Goal: Task Accomplishment & Management: Use online tool/utility

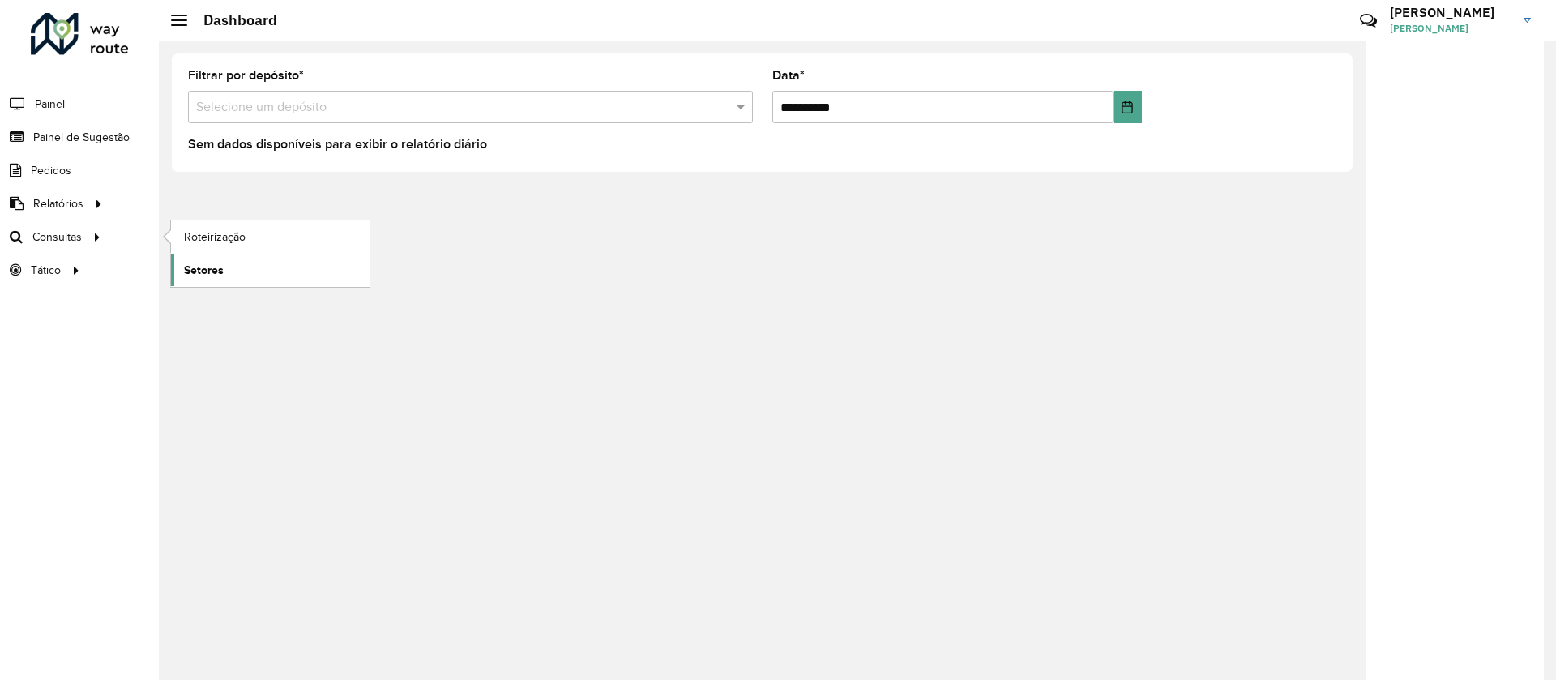
click at [195, 269] on span "Setores" at bounding box center [204, 270] width 40 height 17
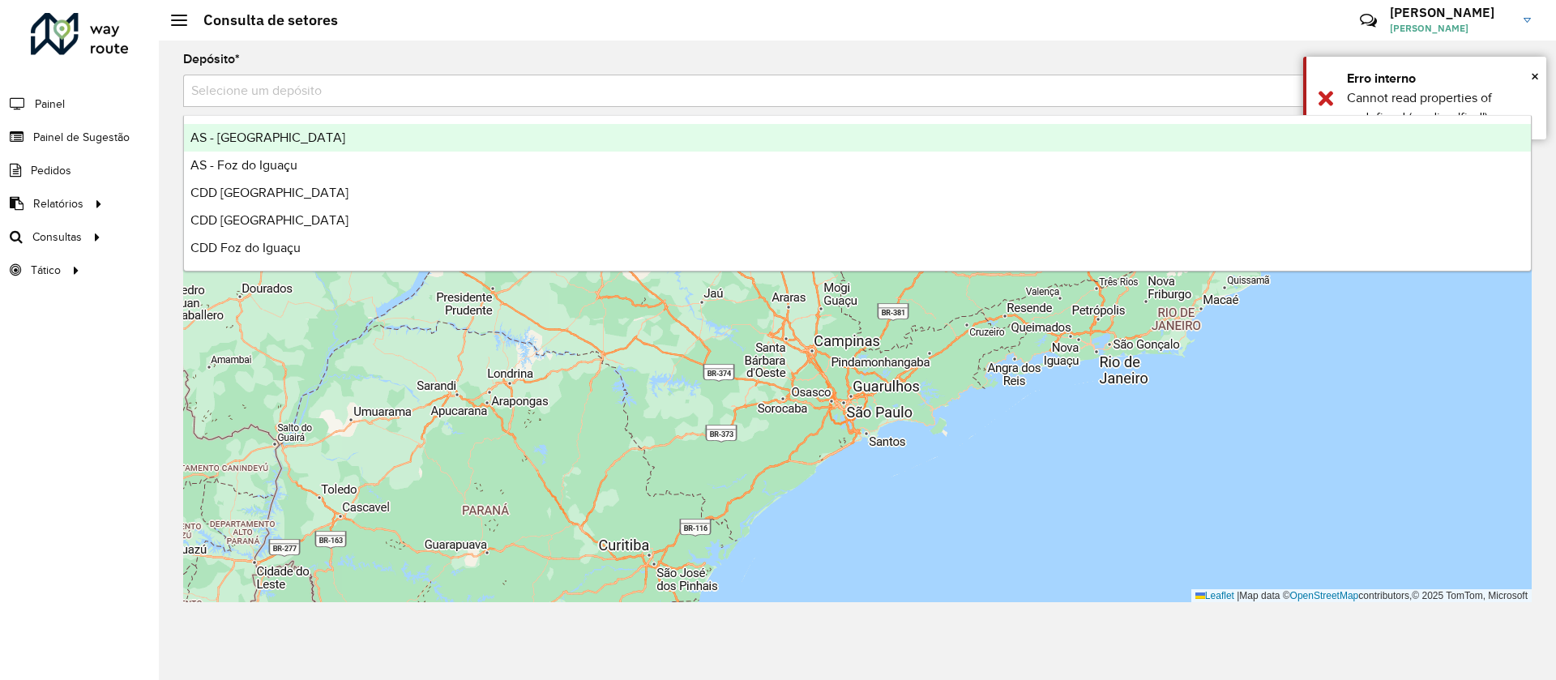
click at [339, 93] on input "text" at bounding box center [841, 91] width 1300 height 19
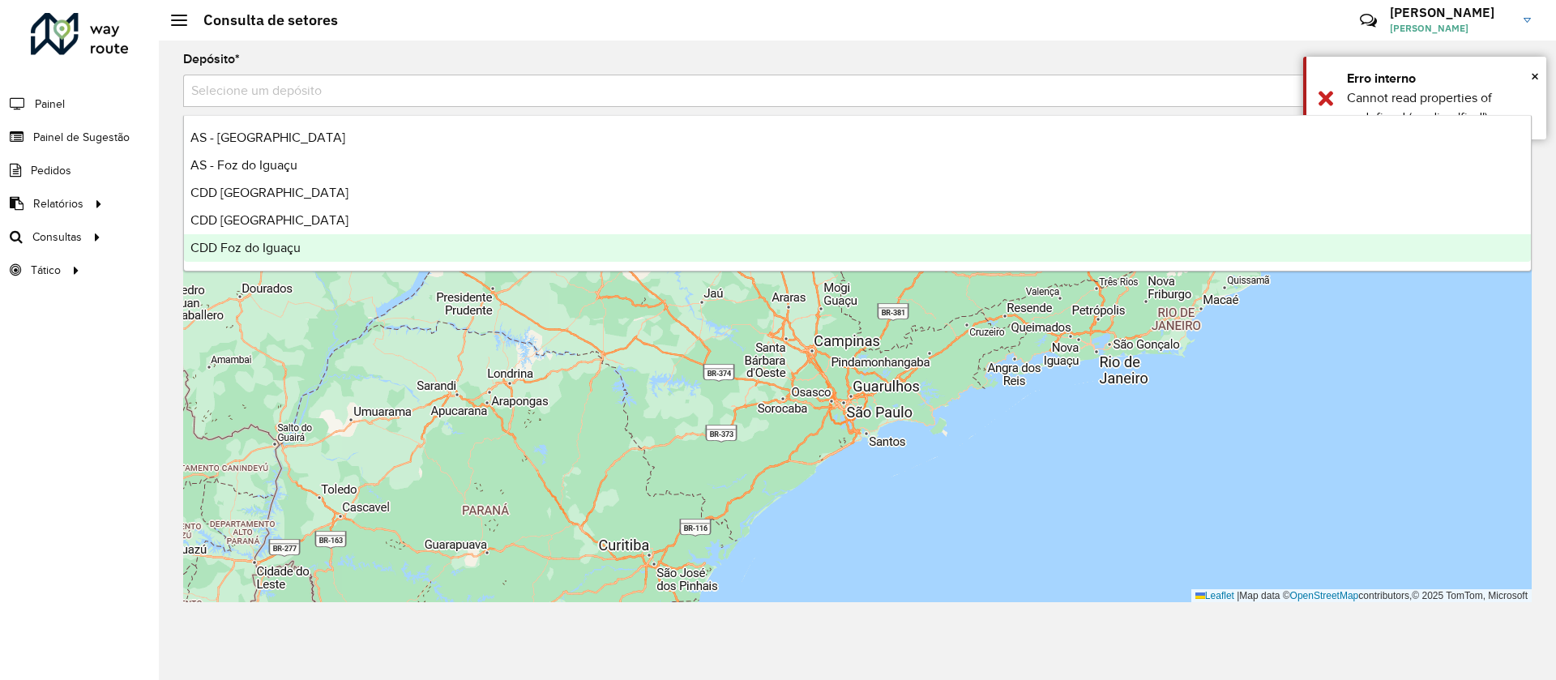
click at [272, 245] on span "CDD Foz do Iguaçu" at bounding box center [245, 248] width 110 height 14
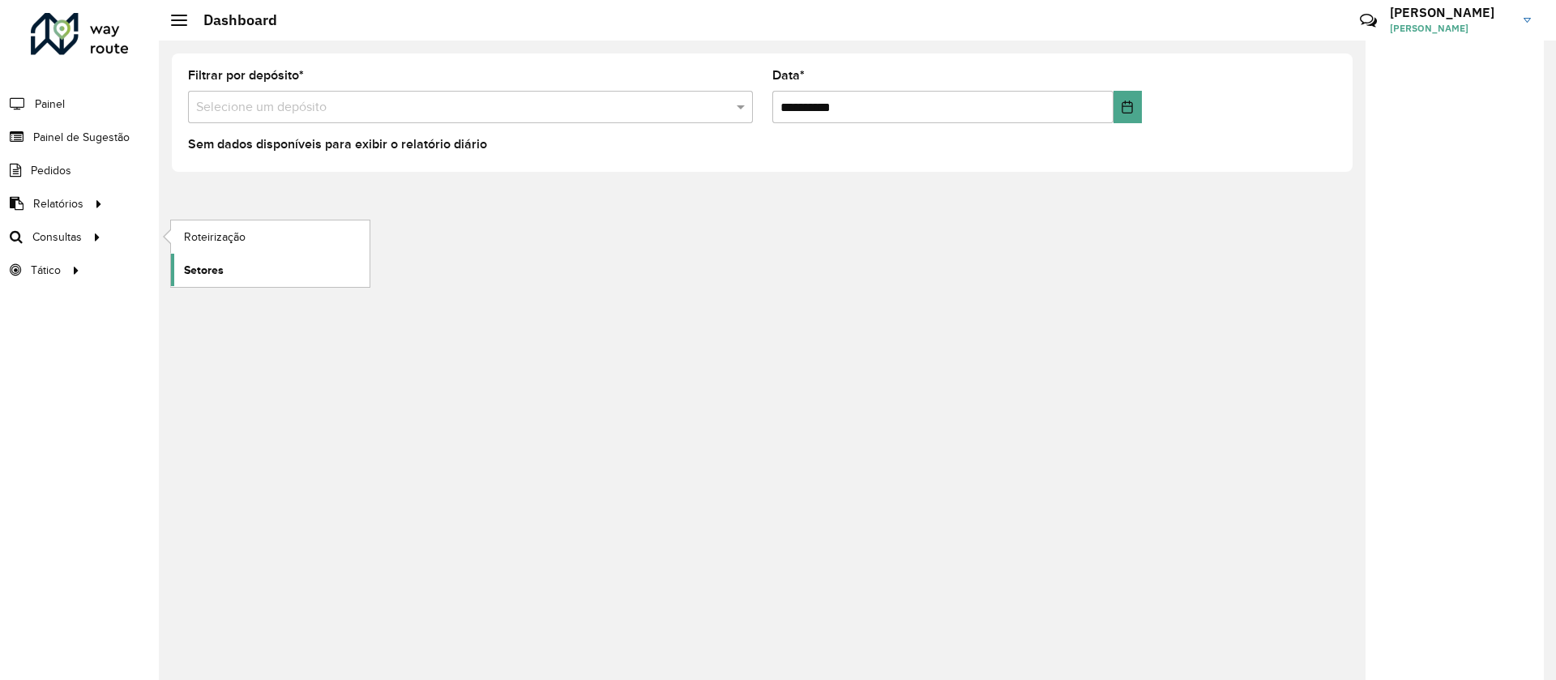
click at [220, 275] on span "Setores" at bounding box center [204, 270] width 40 height 17
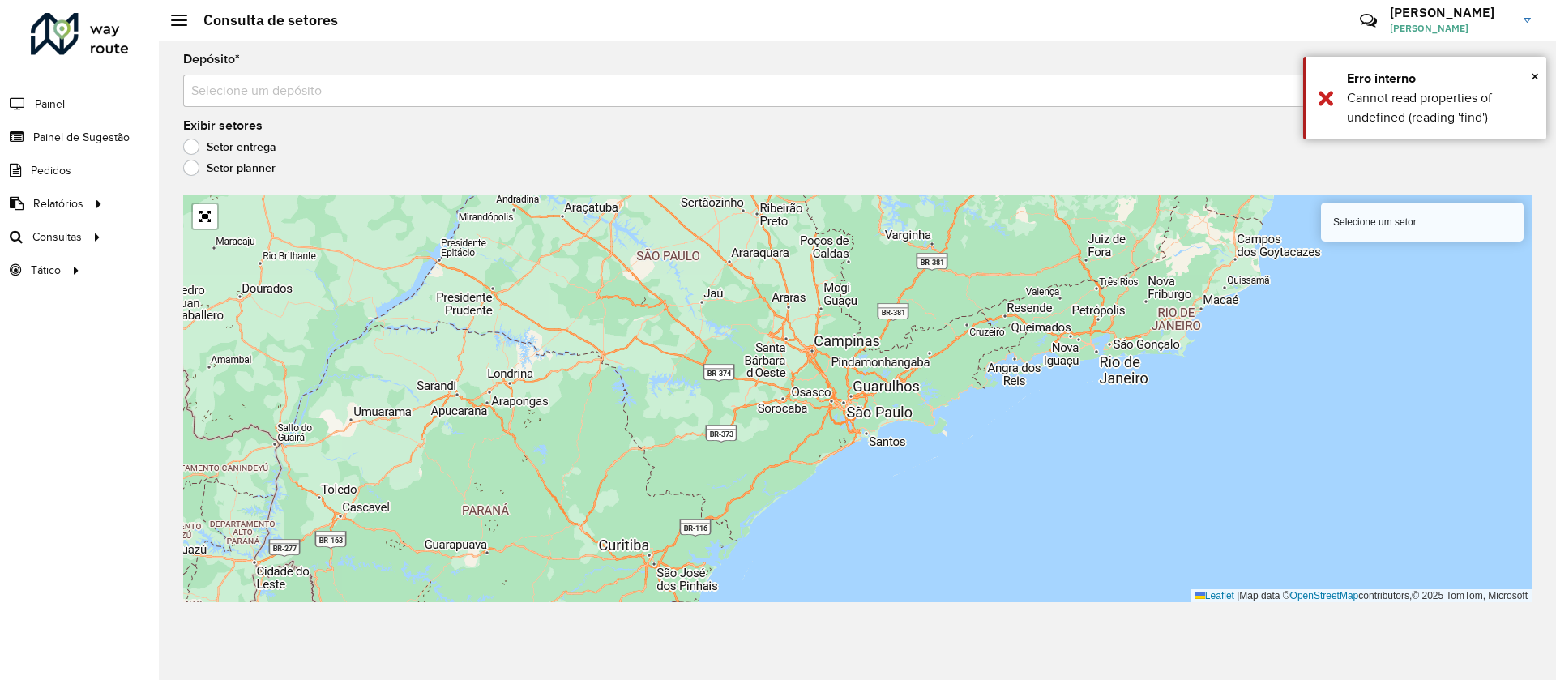
click at [517, 94] on input "text" at bounding box center [841, 91] width 1300 height 19
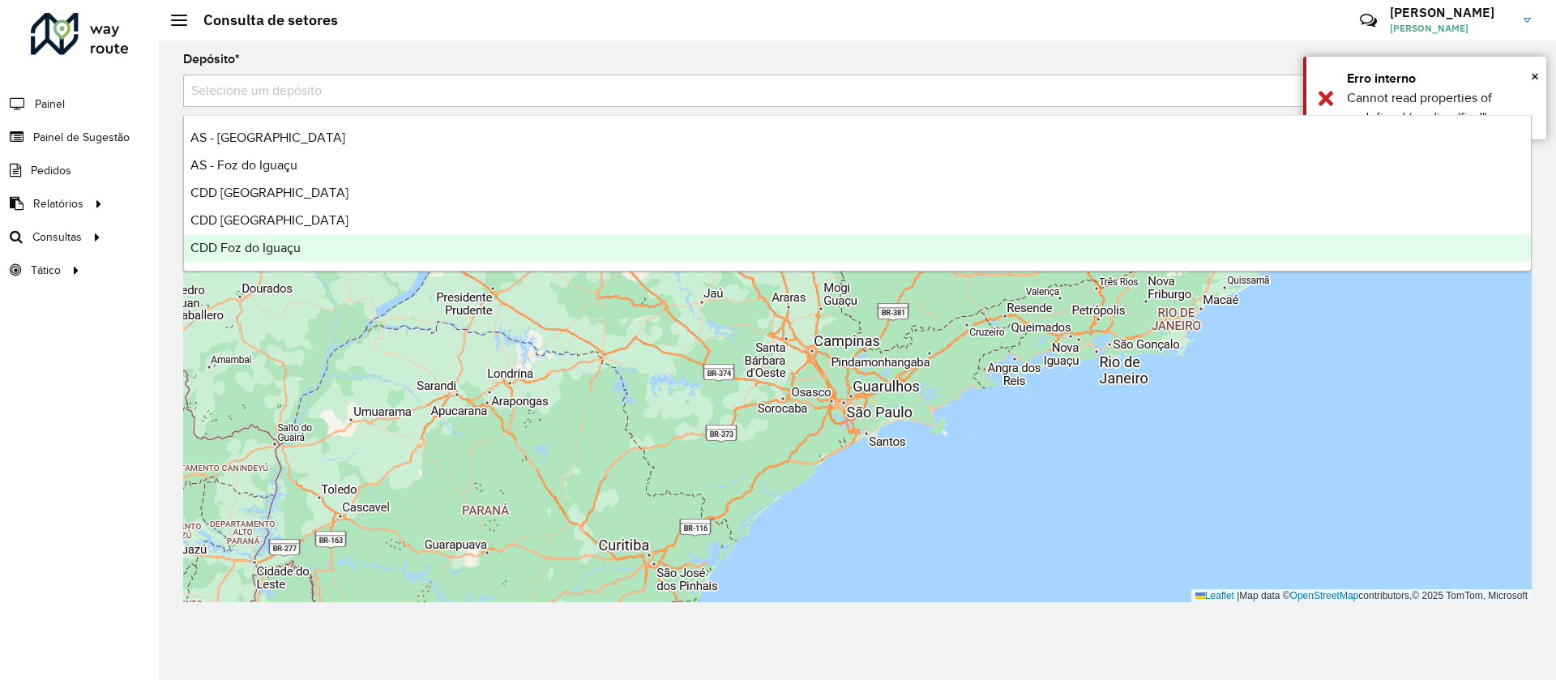
click at [322, 260] on div "CDD Foz do Iguaçu" at bounding box center [857, 248] width 1347 height 28
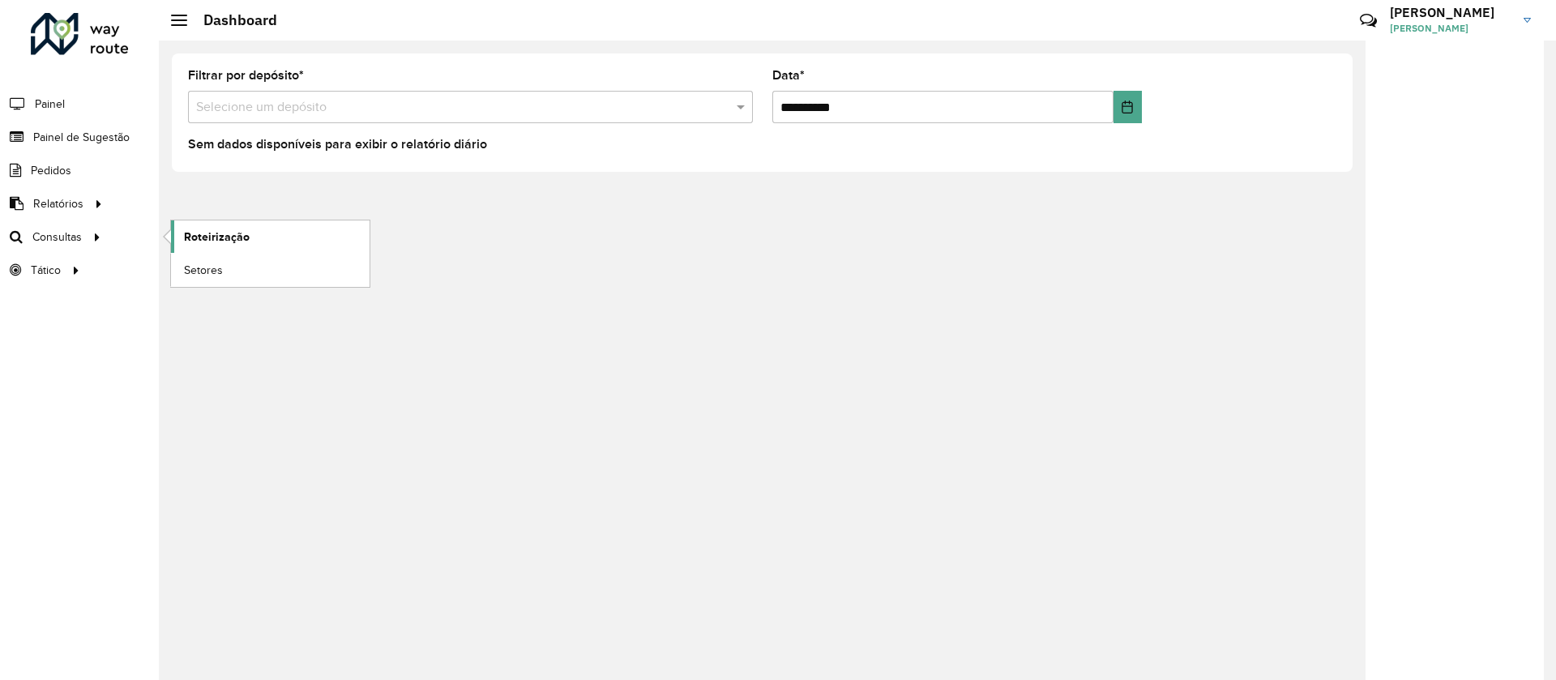
click at [181, 237] on link "Roteirização" at bounding box center [270, 236] width 199 height 32
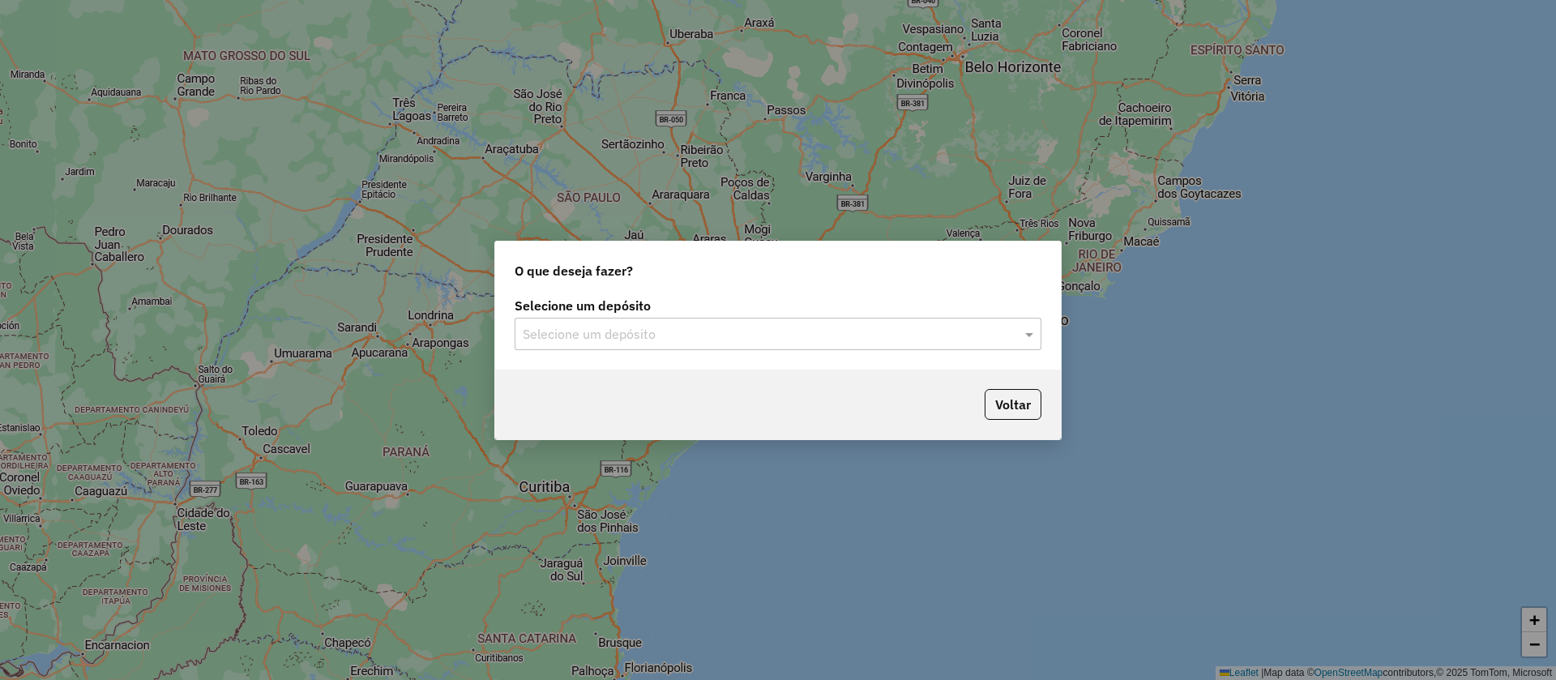
click at [677, 333] on input "text" at bounding box center [762, 334] width 478 height 19
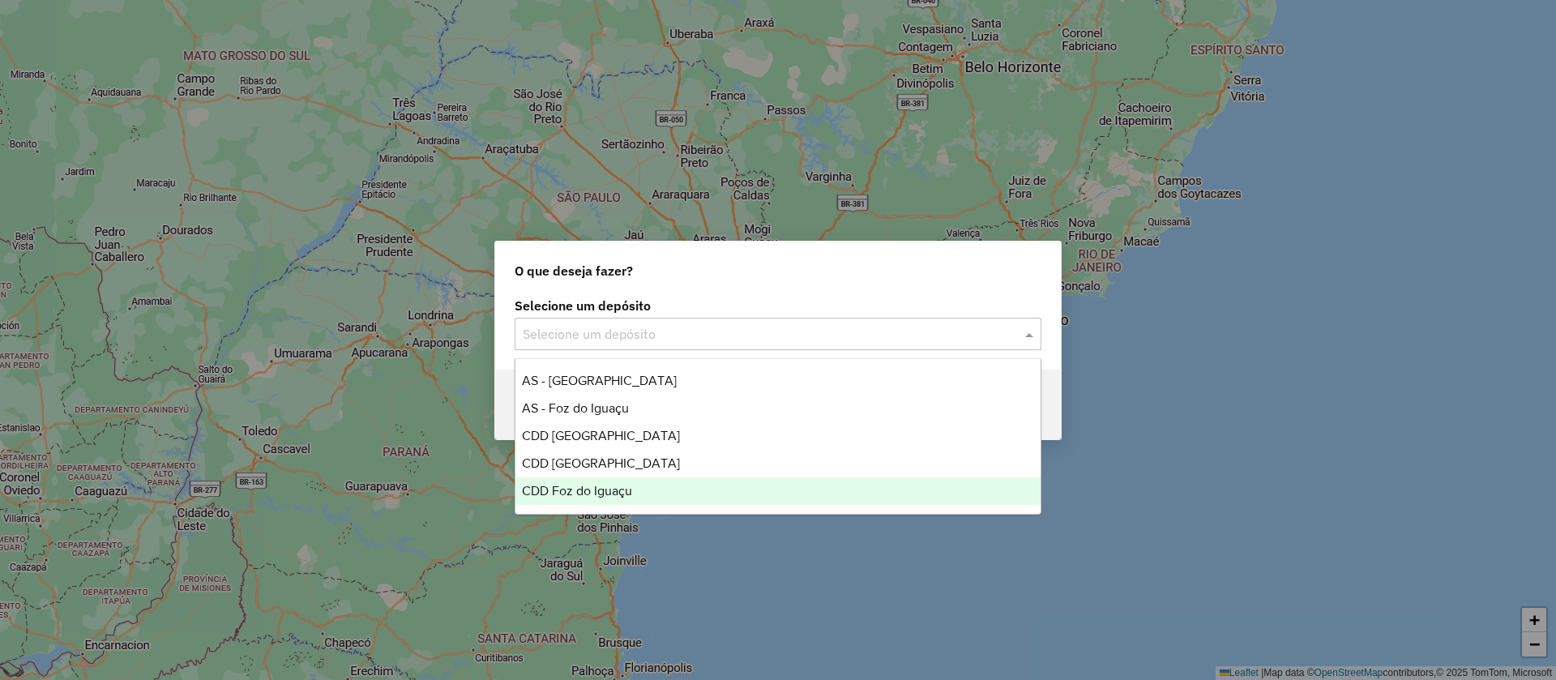
click at [572, 487] on span "CDD Foz do Iguaçu" at bounding box center [577, 491] width 110 height 14
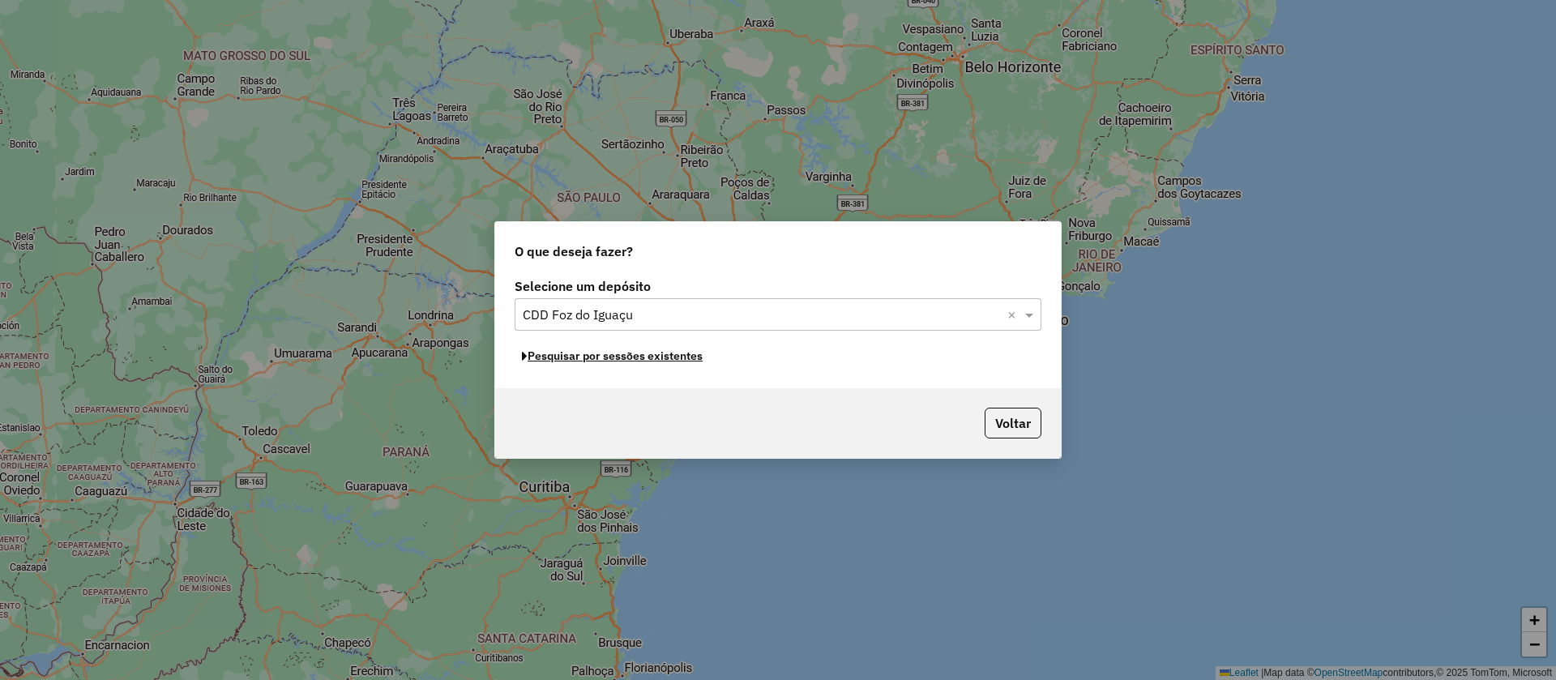
click at [597, 356] on button "Pesquisar por sessões existentes" at bounding box center [611, 356] width 195 height 25
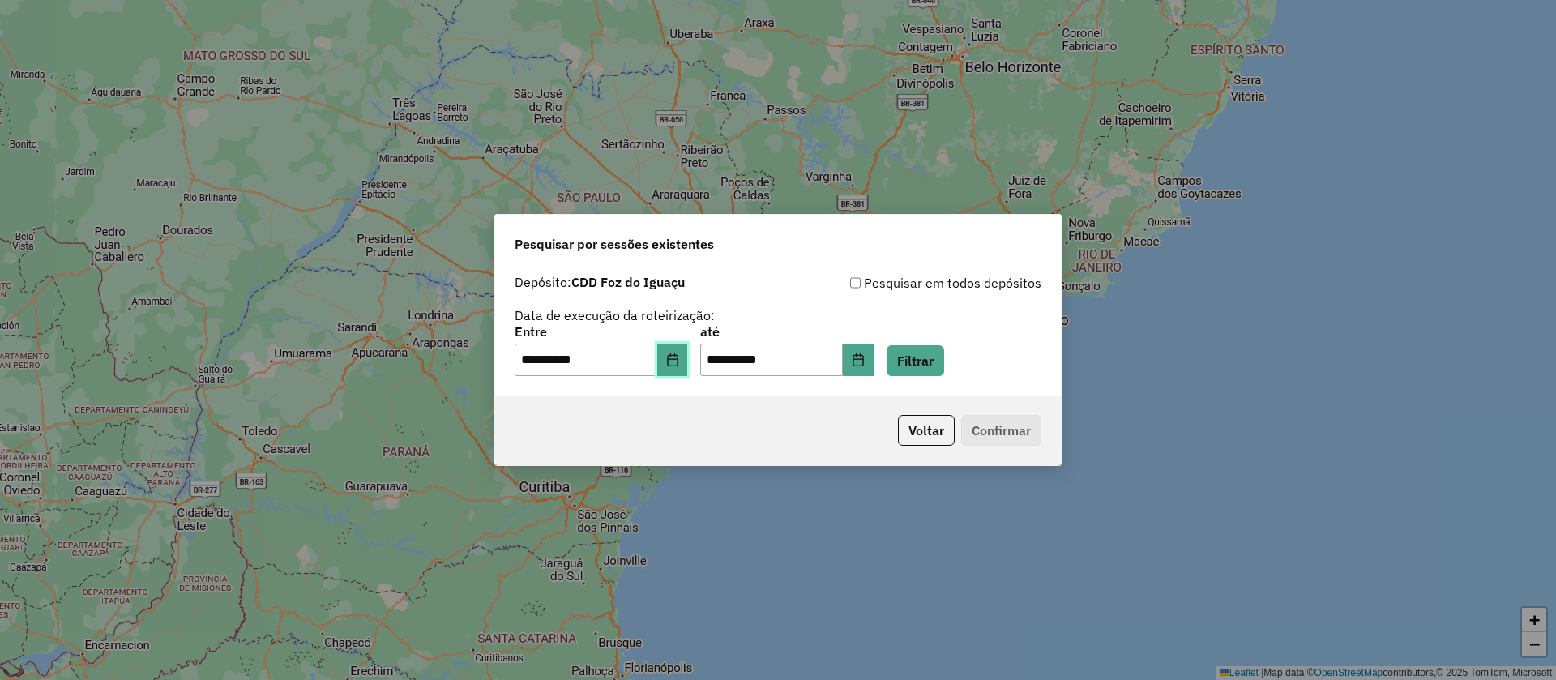
click at [679, 365] on icon "Choose Date" at bounding box center [672, 359] width 13 height 13
click at [922, 362] on button "Filtrar" at bounding box center [915, 360] width 58 height 31
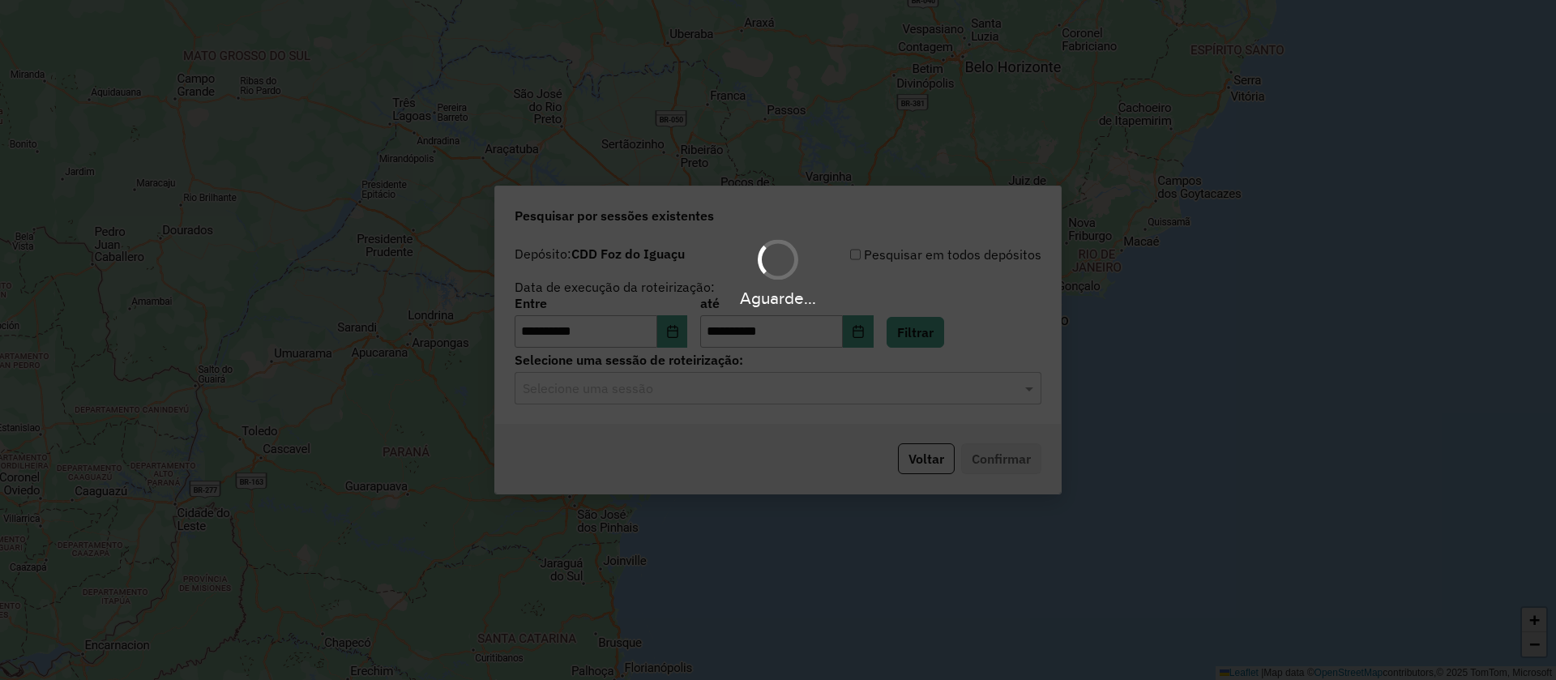
click at [664, 395] on input "text" at bounding box center [762, 388] width 478 height 19
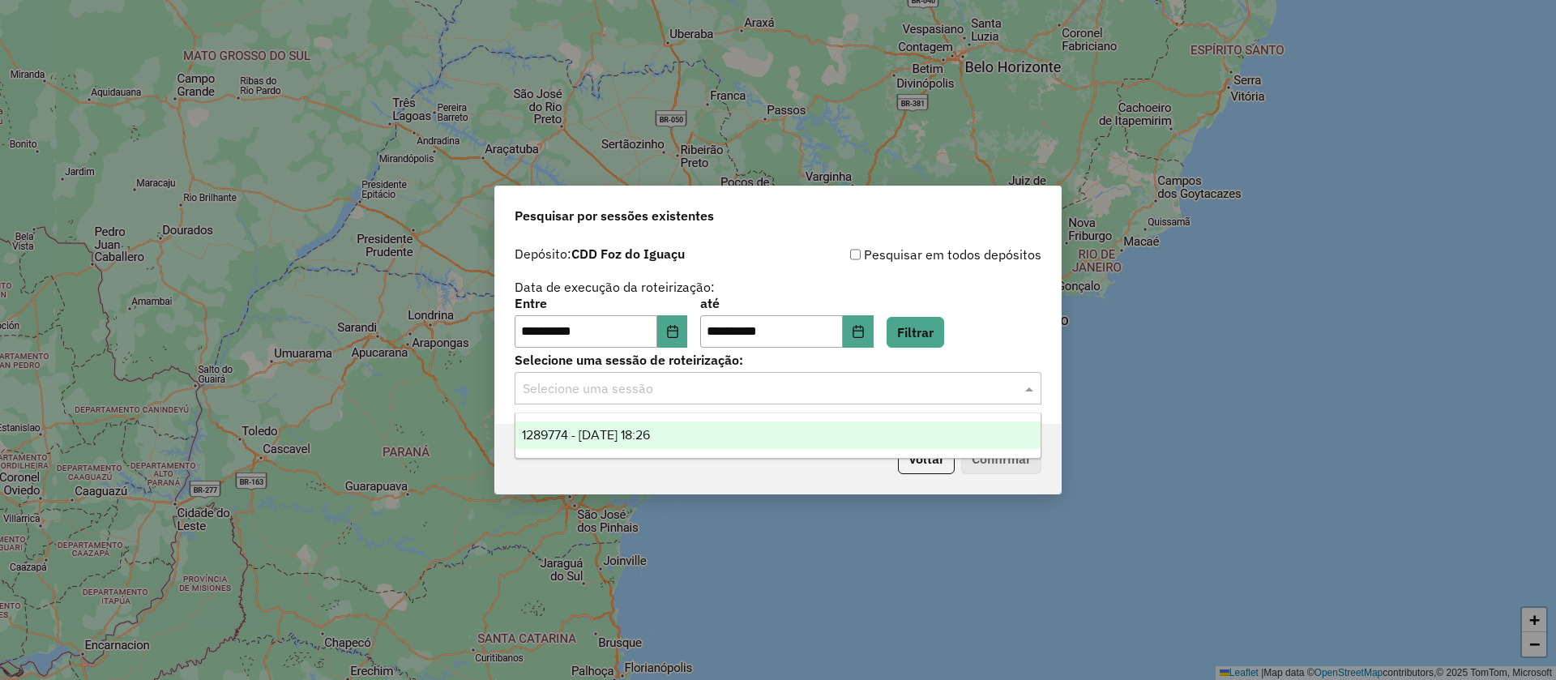
click at [650, 430] on span "1289774 - 07/10/2025 18:26" at bounding box center [586, 435] width 128 height 14
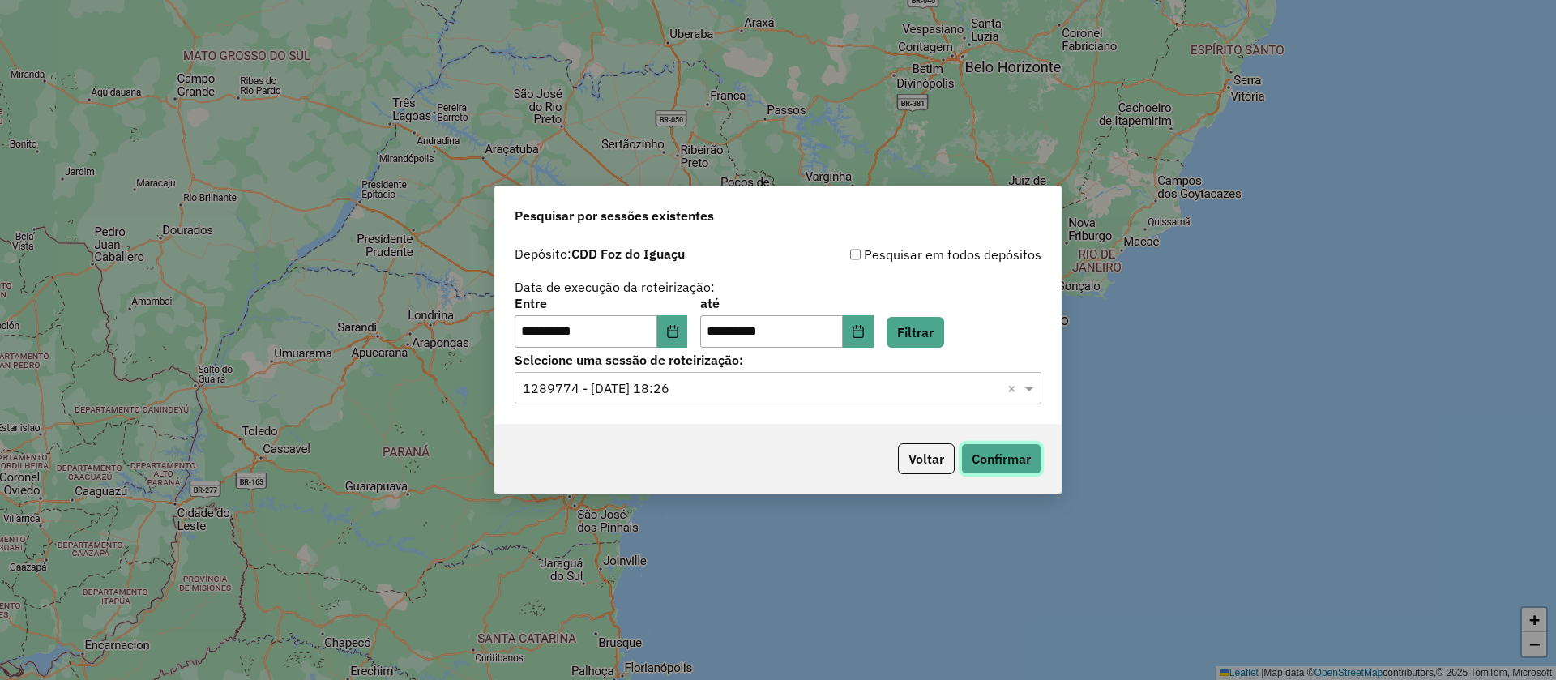
click at [994, 460] on button "Confirmar" at bounding box center [1001, 458] width 80 height 31
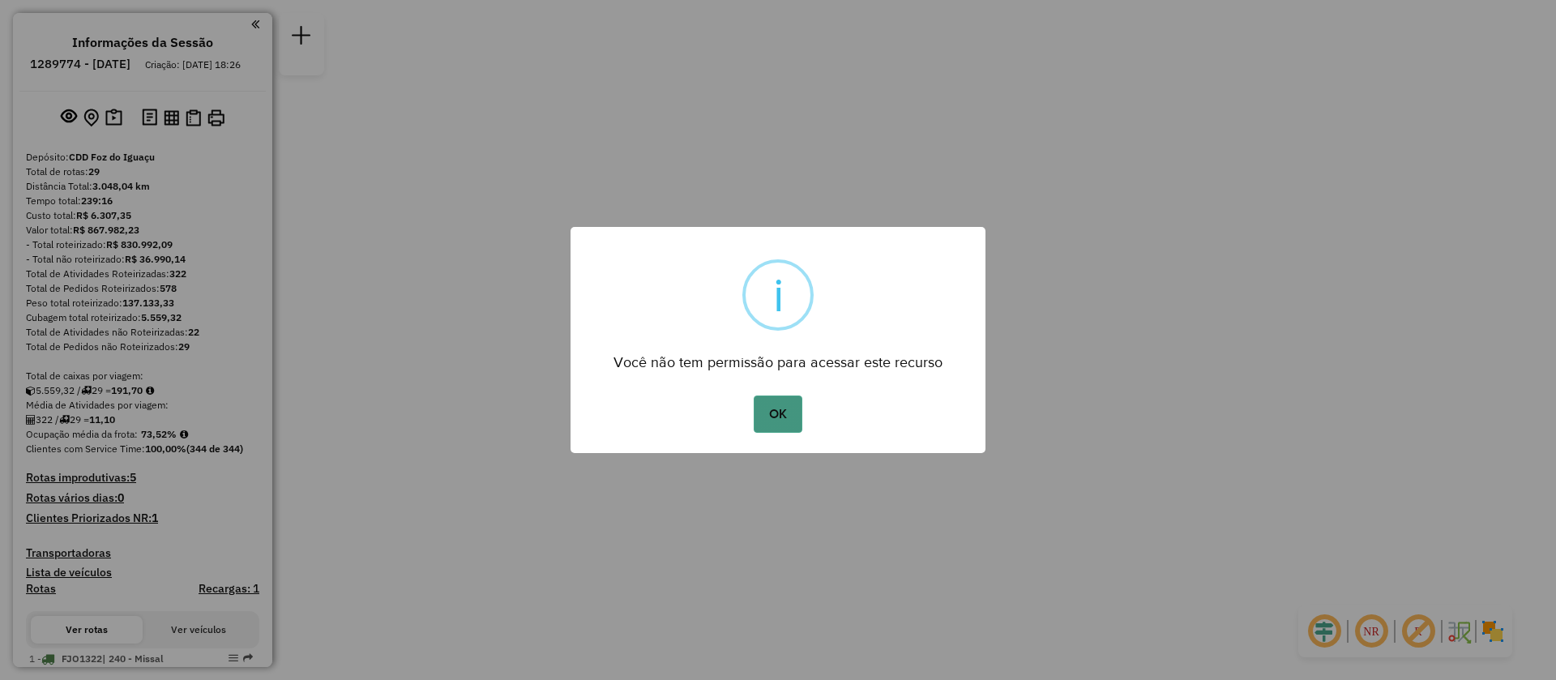
click at [773, 400] on button "OK" at bounding box center [777, 413] width 48 height 37
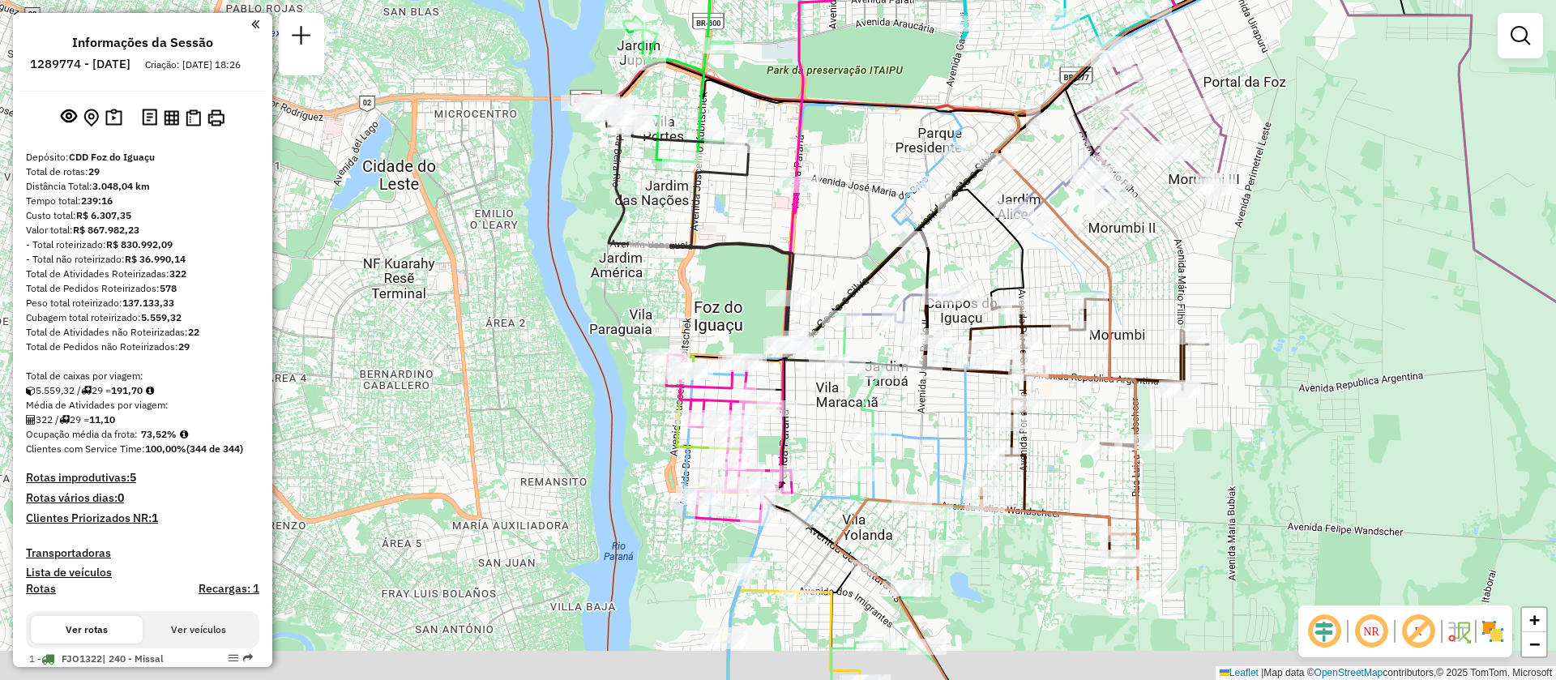
drag, startPoint x: 698, startPoint y: 282, endPoint x: 750, endPoint y: 223, distance: 79.2
click at [750, 168] on div "Janela de atendimento Grade de atendimento Capacidade Transportadoras Veículos …" at bounding box center [778, 340] width 1556 height 680
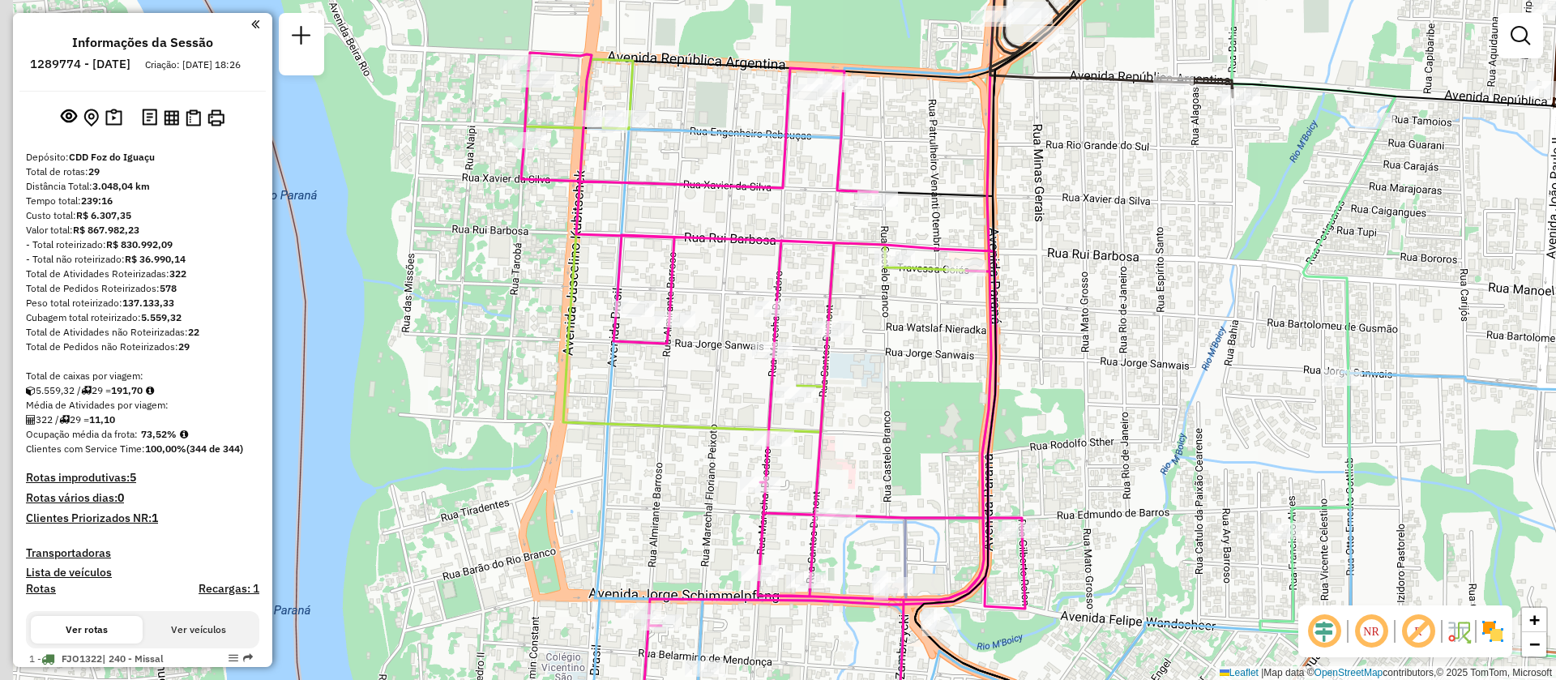
drag, startPoint x: 683, startPoint y: 148, endPoint x: 757, endPoint y: 199, distance: 89.7
click at [757, 199] on div "Janela de atendimento Grade de atendimento Capacidade Transportadoras Veículos …" at bounding box center [778, 340] width 1556 height 680
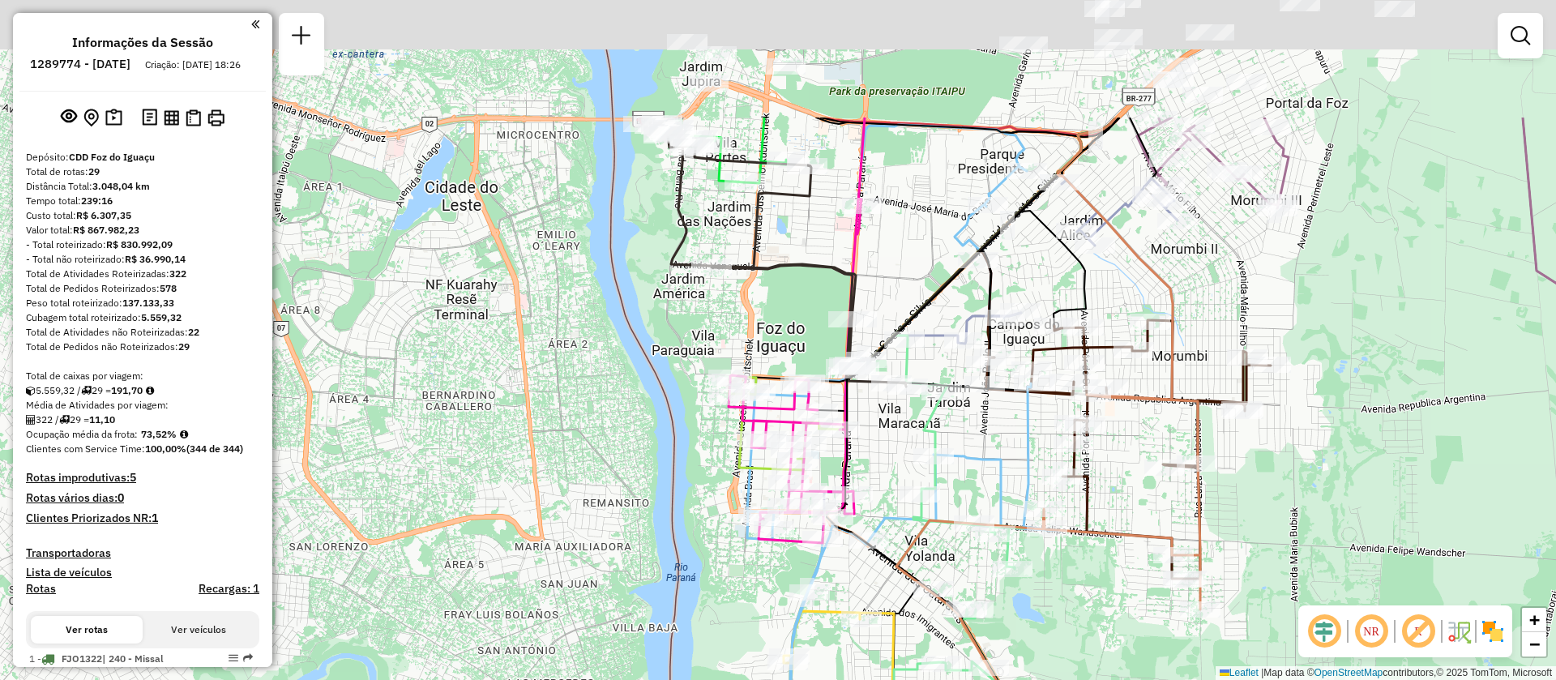
drag, startPoint x: 902, startPoint y: 317, endPoint x: 860, endPoint y: 431, distance: 121.5
click at [881, 438] on div "Janela de atendimento Grade de atendimento Capacidade Transportadoras Veículos …" at bounding box center [778, 340] width 1556 height 680
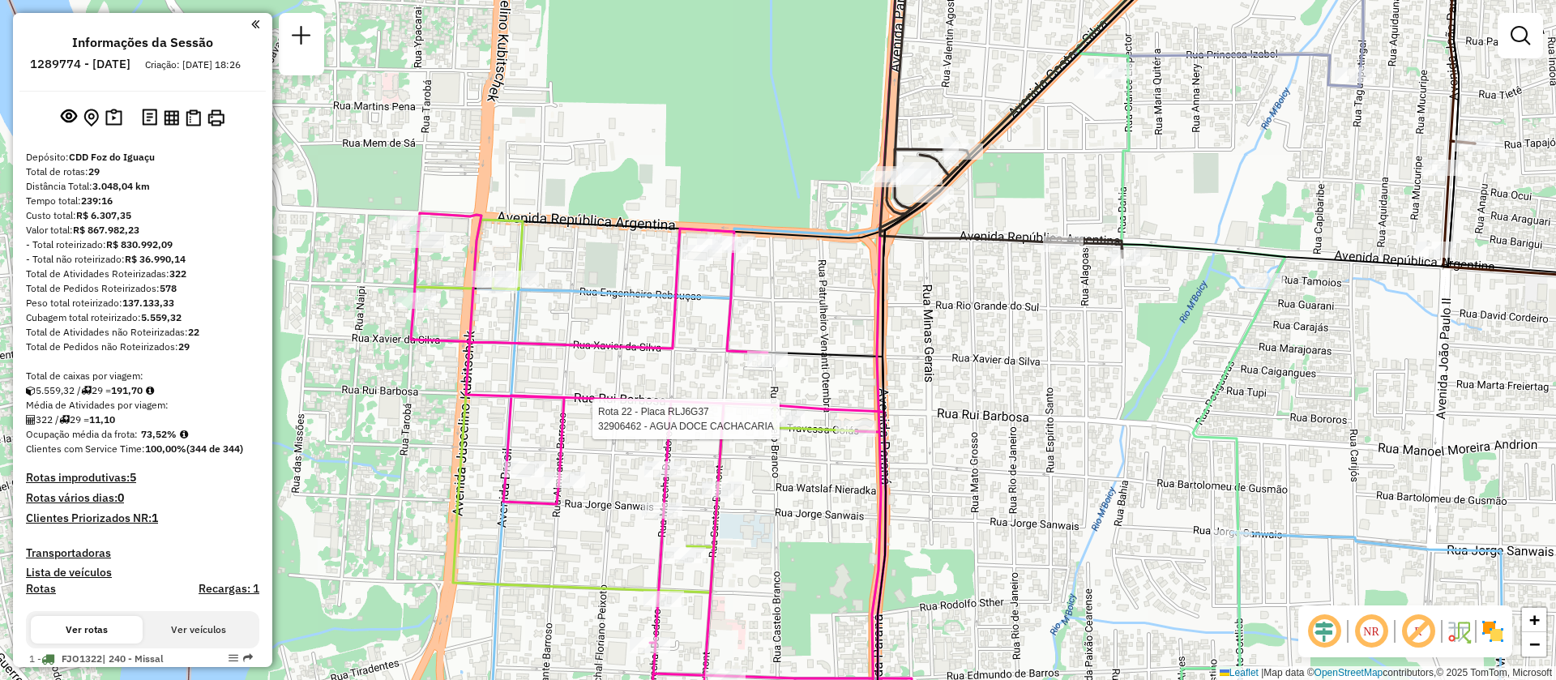
select select "**********"
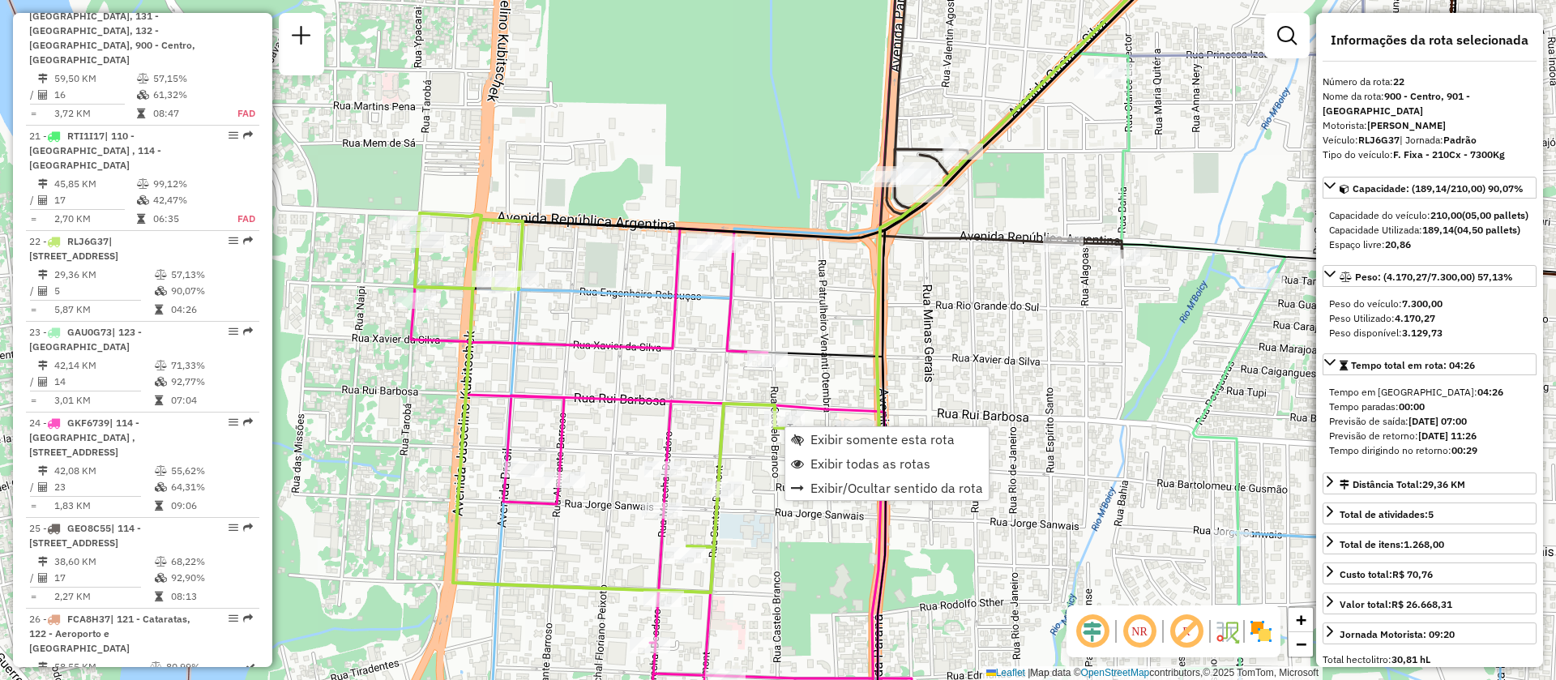
scroll to position [2614, 0]
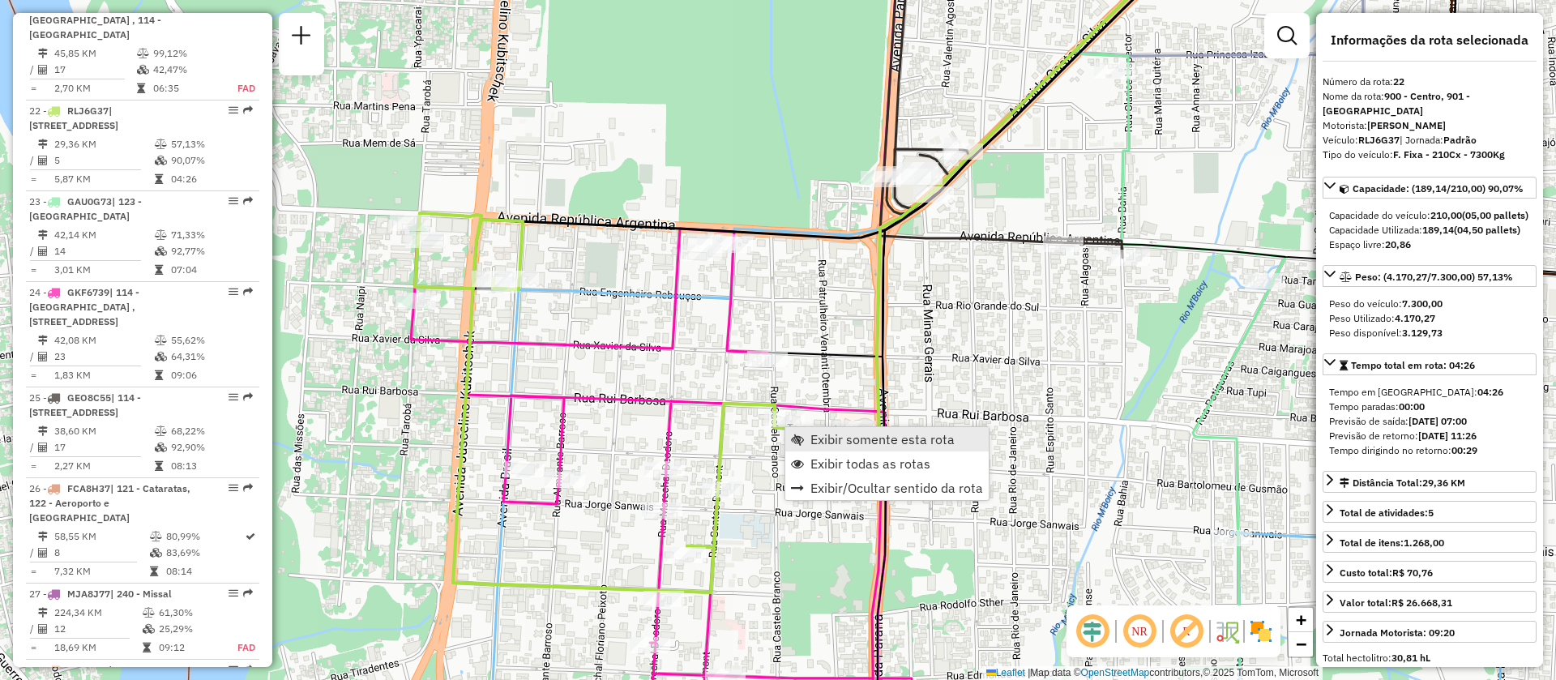
click at [860, 447] on link "Exibir somente esta rota" at bounding box center [886, 439] width 203 height 24
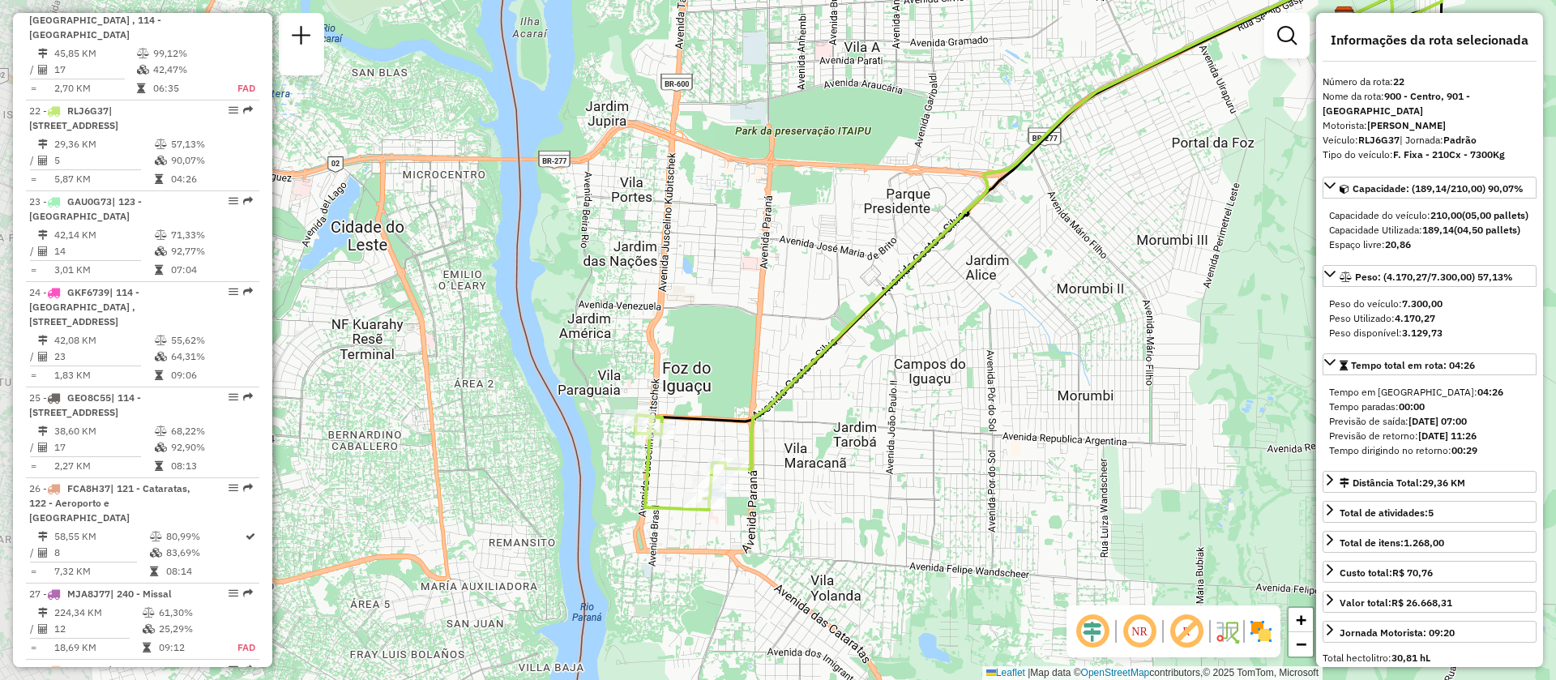
drag, startPoint x: 602, startPoint y: 497, endPoint x: 755, endPoint y: 488, distance: 153.4
click at [830, 419] on div "Janela de atendimento Grade de atendimento Capacidade Transportadoras Veículos …" at bounding box center [778, 340] width 1556 height 680
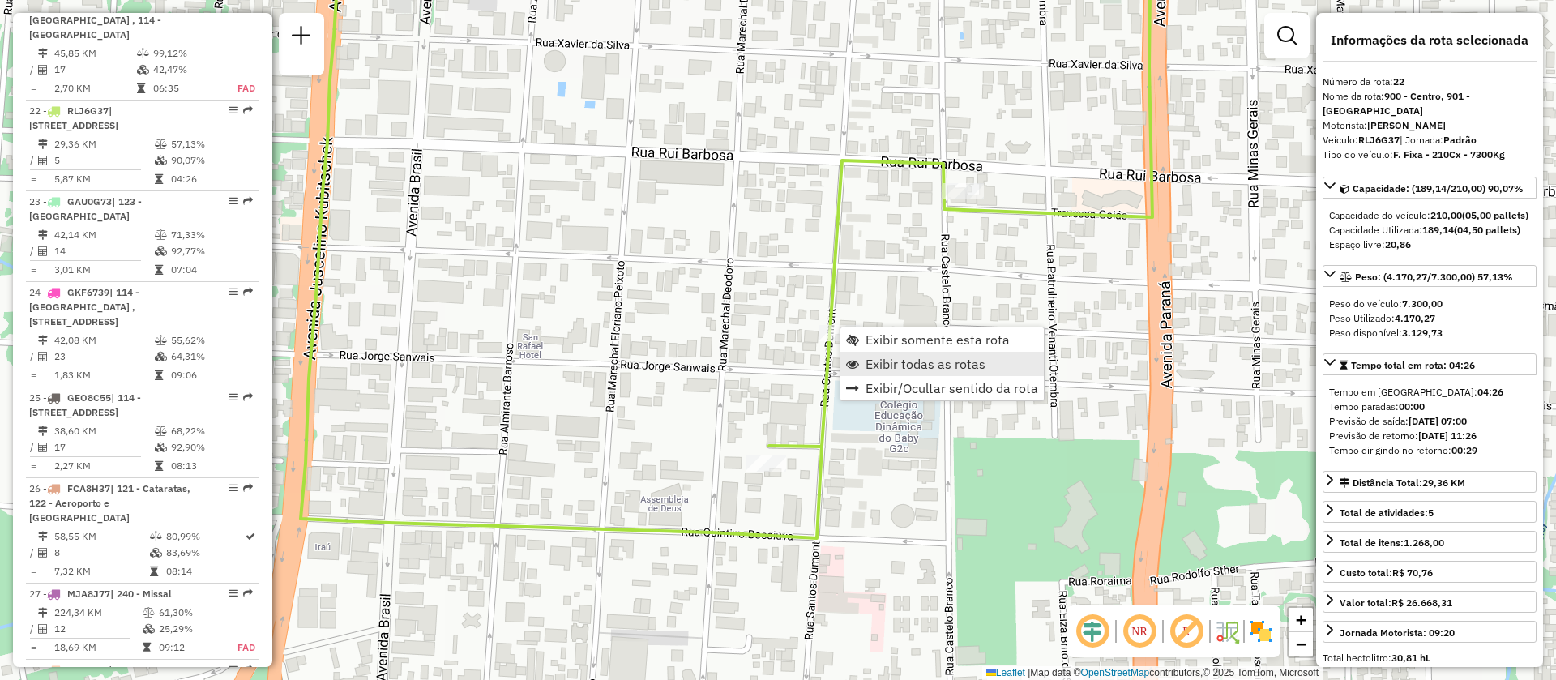
click at [882, 365] on span "Exibir todas as rotas" at bounding box center [925, 363] width 120 height 13
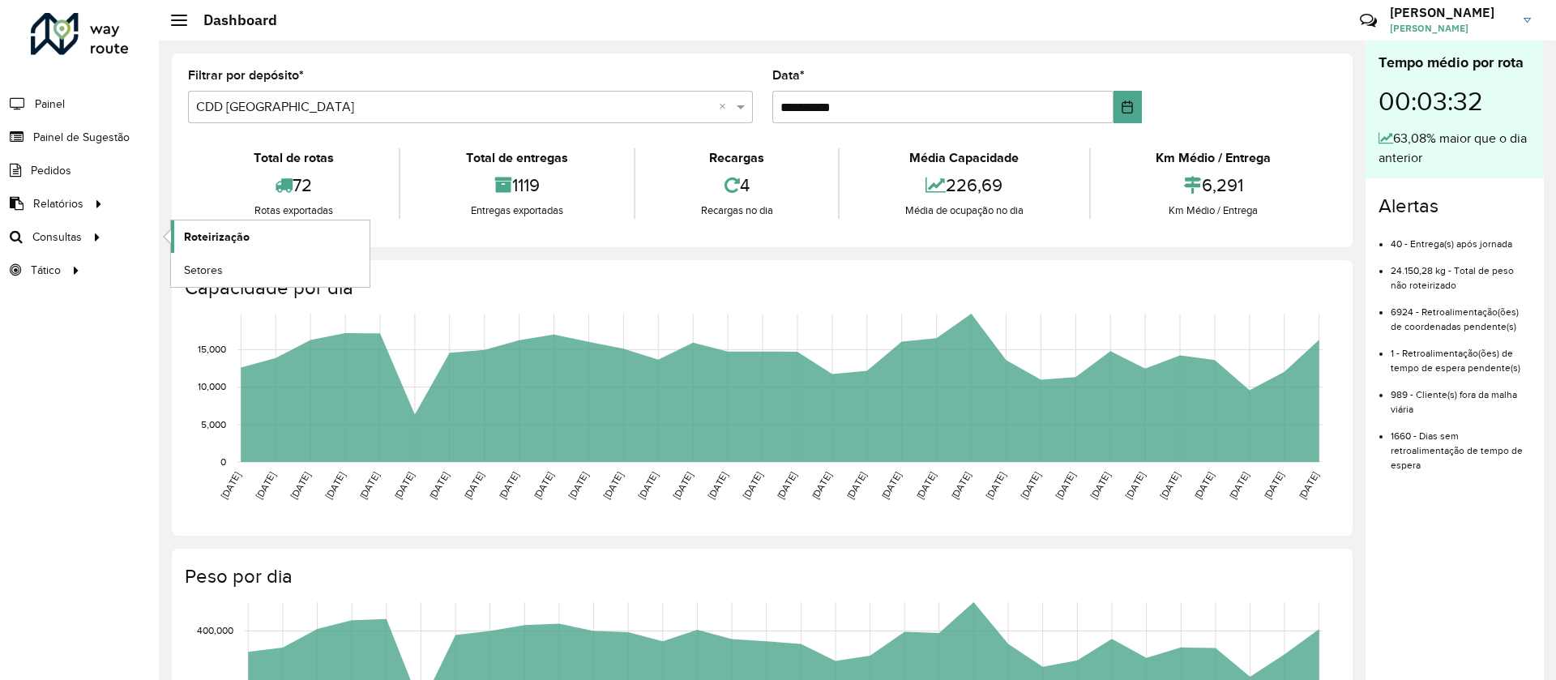
click at [198, 248] on link "Roteirização" at bounding box center [270, 236] width 199 height 32
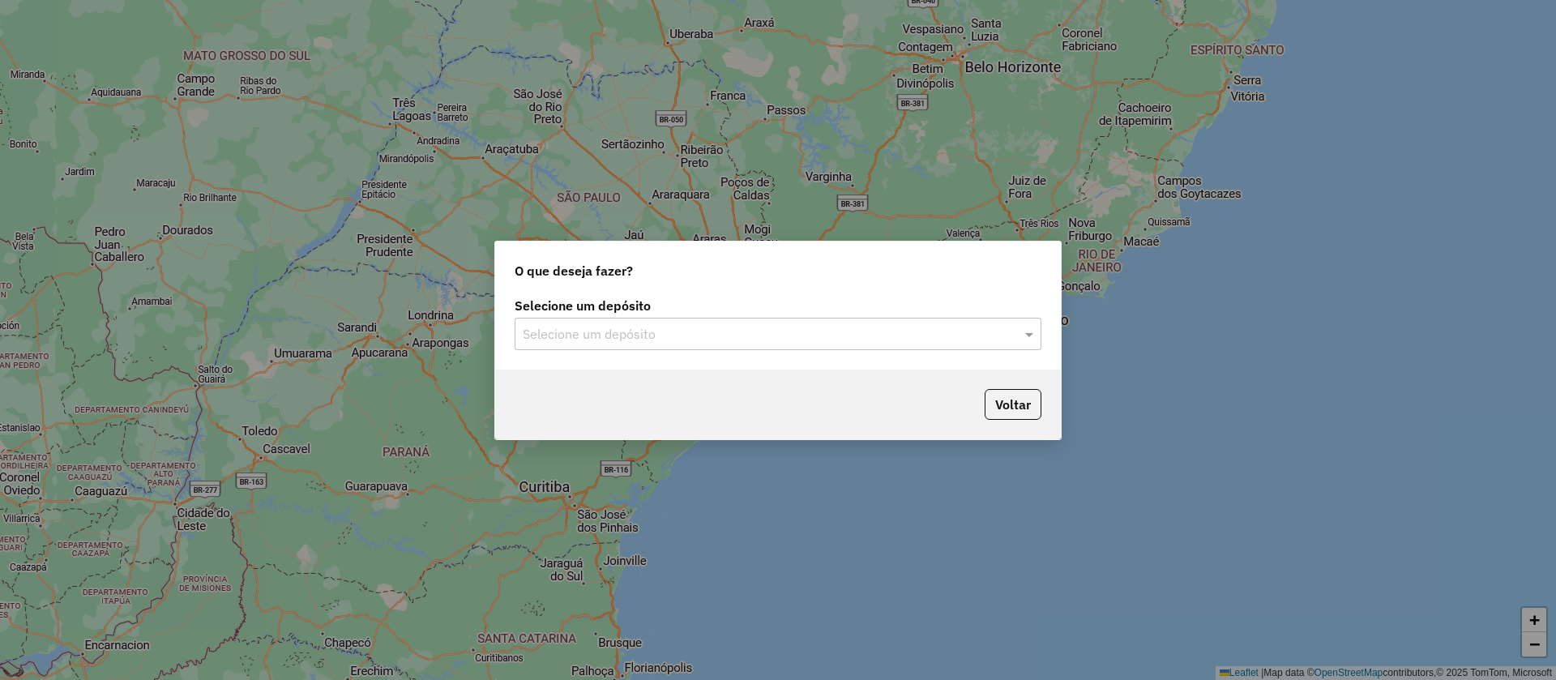
click at [567, 326] on input "text" at bounding box center [762, 334] width 478 height 19
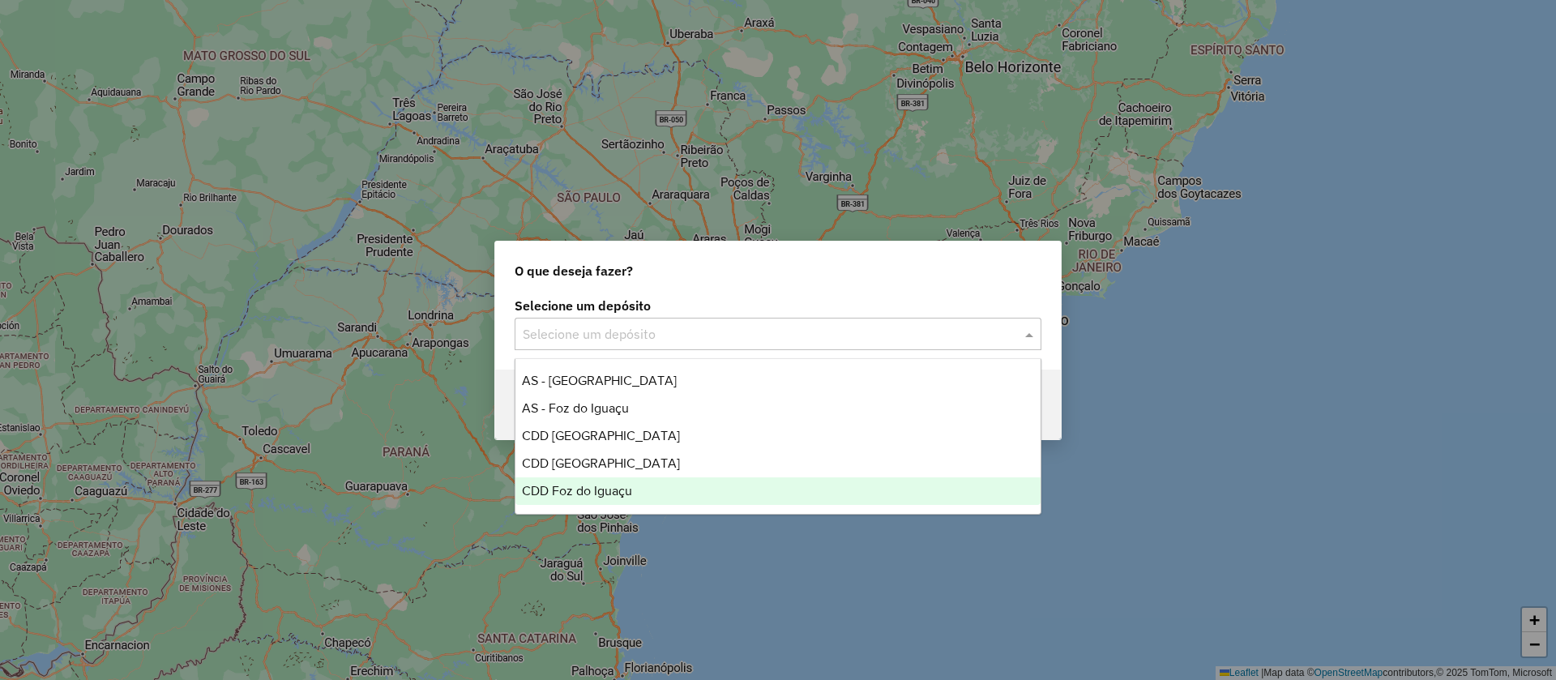
click at [565, 481] on div "CDD Foz do Iguaçu" at bounding box center [777, 491] width 525 height 28
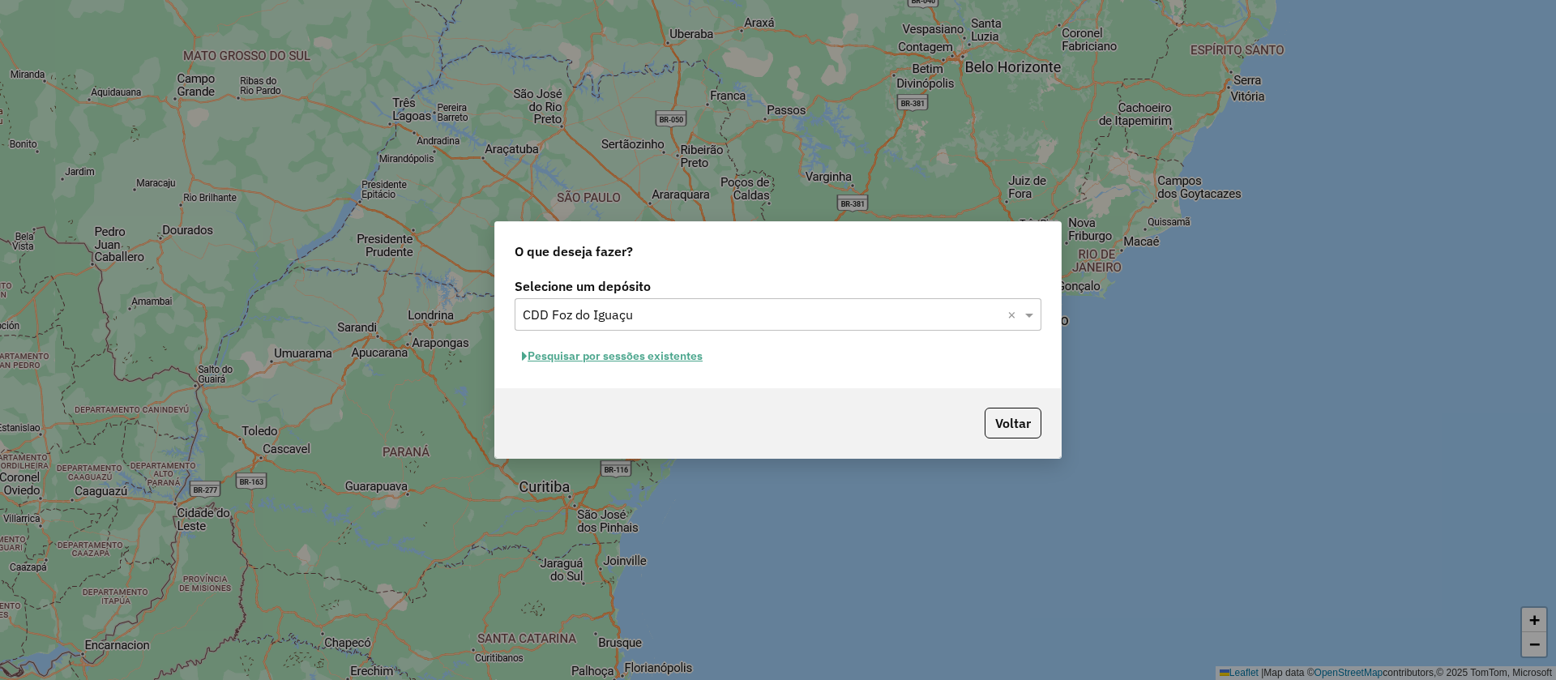
click at [573, 361] on button "Pesquisar por sessões existentes" at bounding box center [611, 356] width 195 height 25
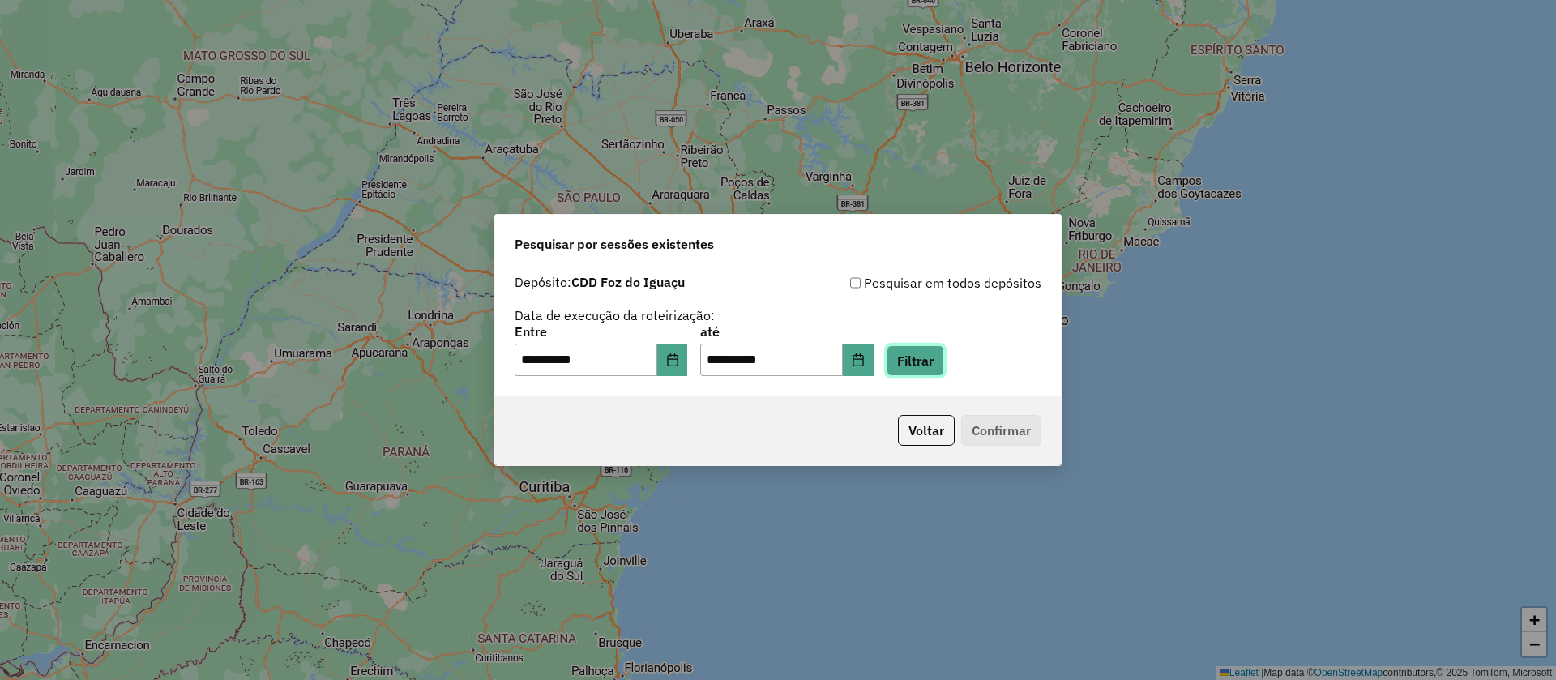
click at [928, 350] on button "Filtrar" at bounding box center [915, 360] width 58 height 31
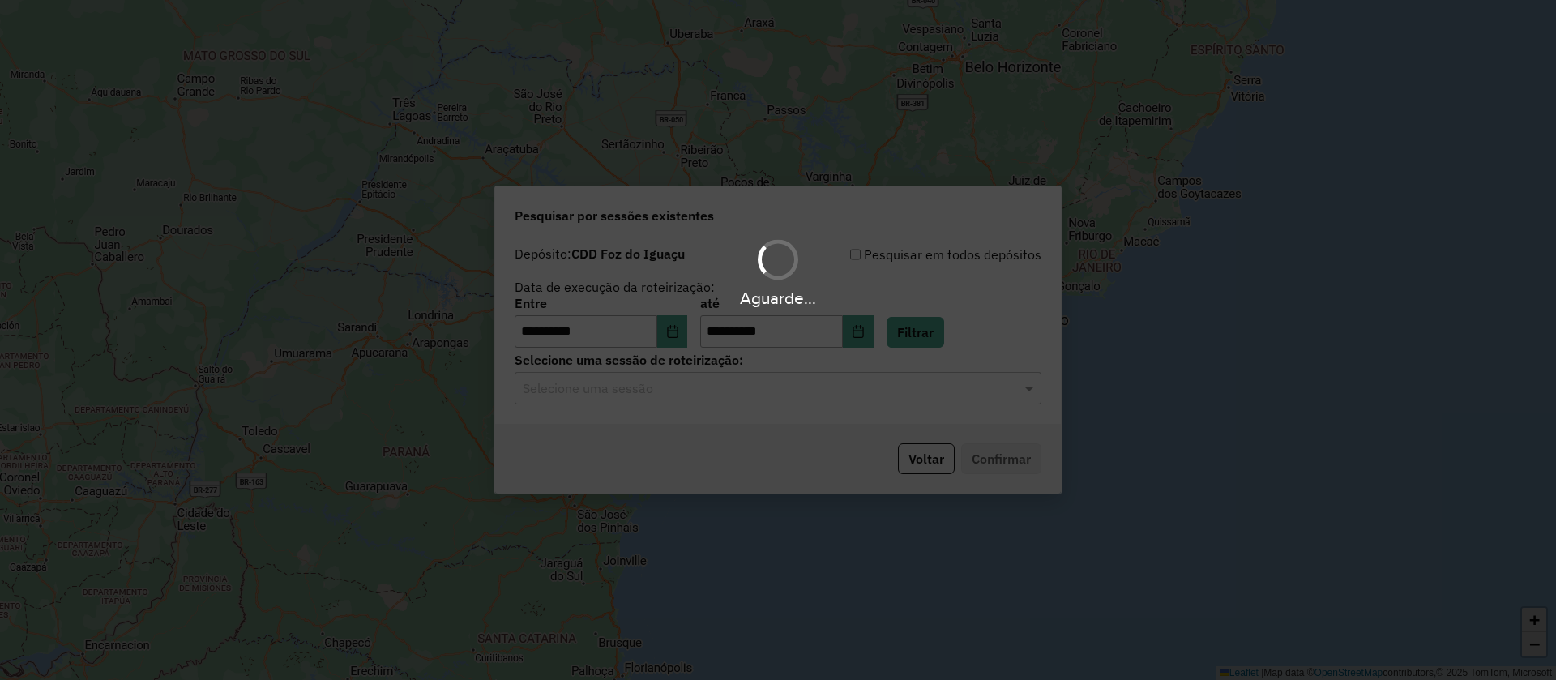
click at [647, 381] on div "Aguarde..." at bounding box center [778, 340] width 1556 height 680
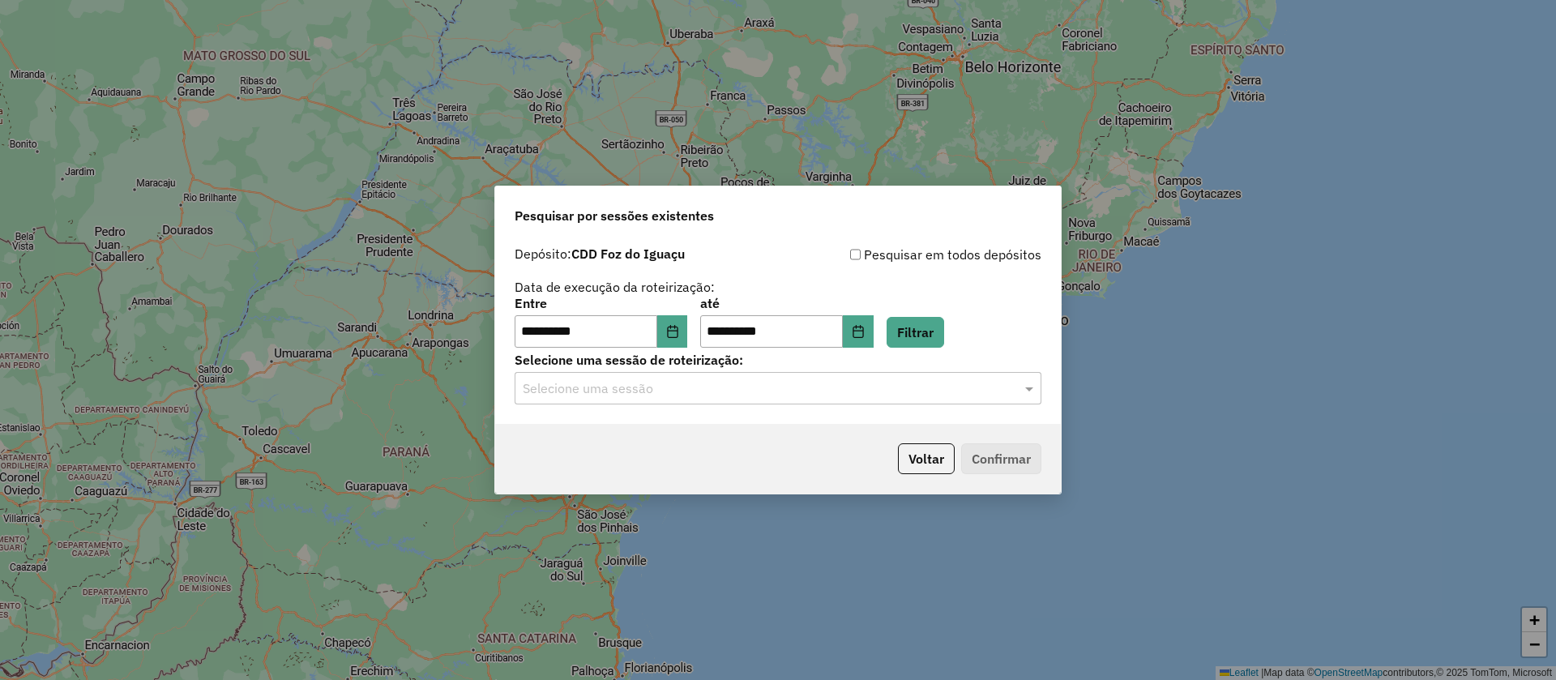
click at [622, 391] on input "text" at bounding box center [762, 388] width 478 height 19
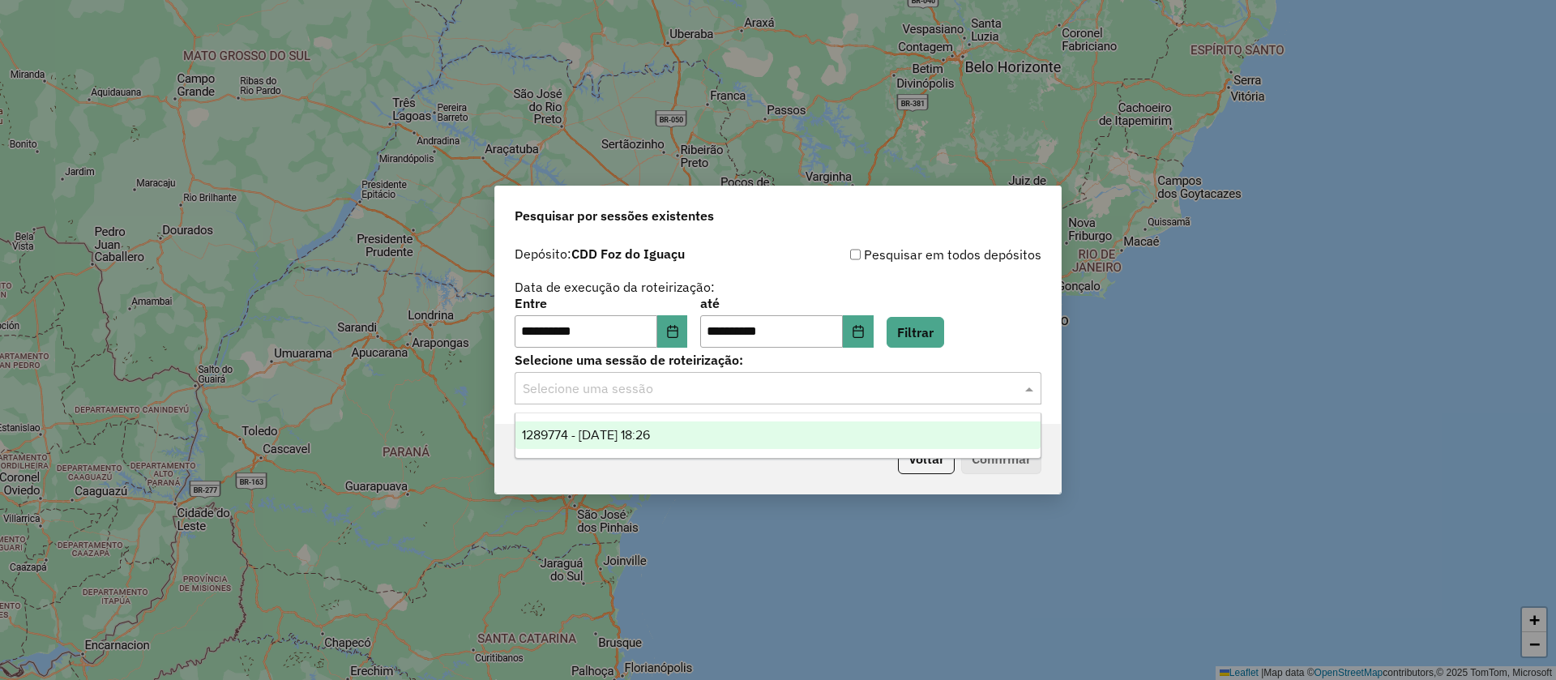
click at [650, 438] on span "1289774 - 07/10/2025 18:26" at bounding box center [586, 435] width 128 height 14
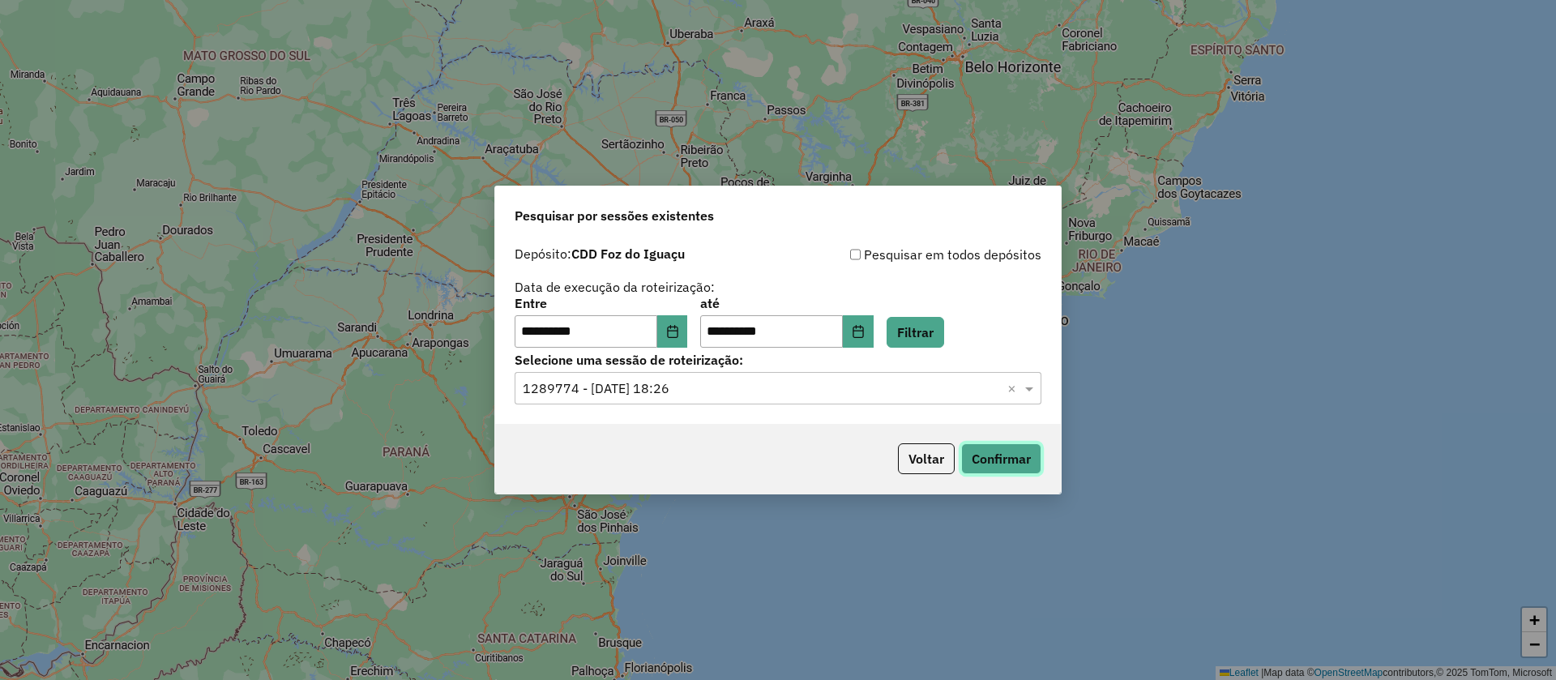
click at [989, 443] on button "Confirmar" at bounding box center [1001, 458] width 80 height 31
click at [679, 335] on icon "Choose Date" at bounding box center [672, 331] width 13 height 13
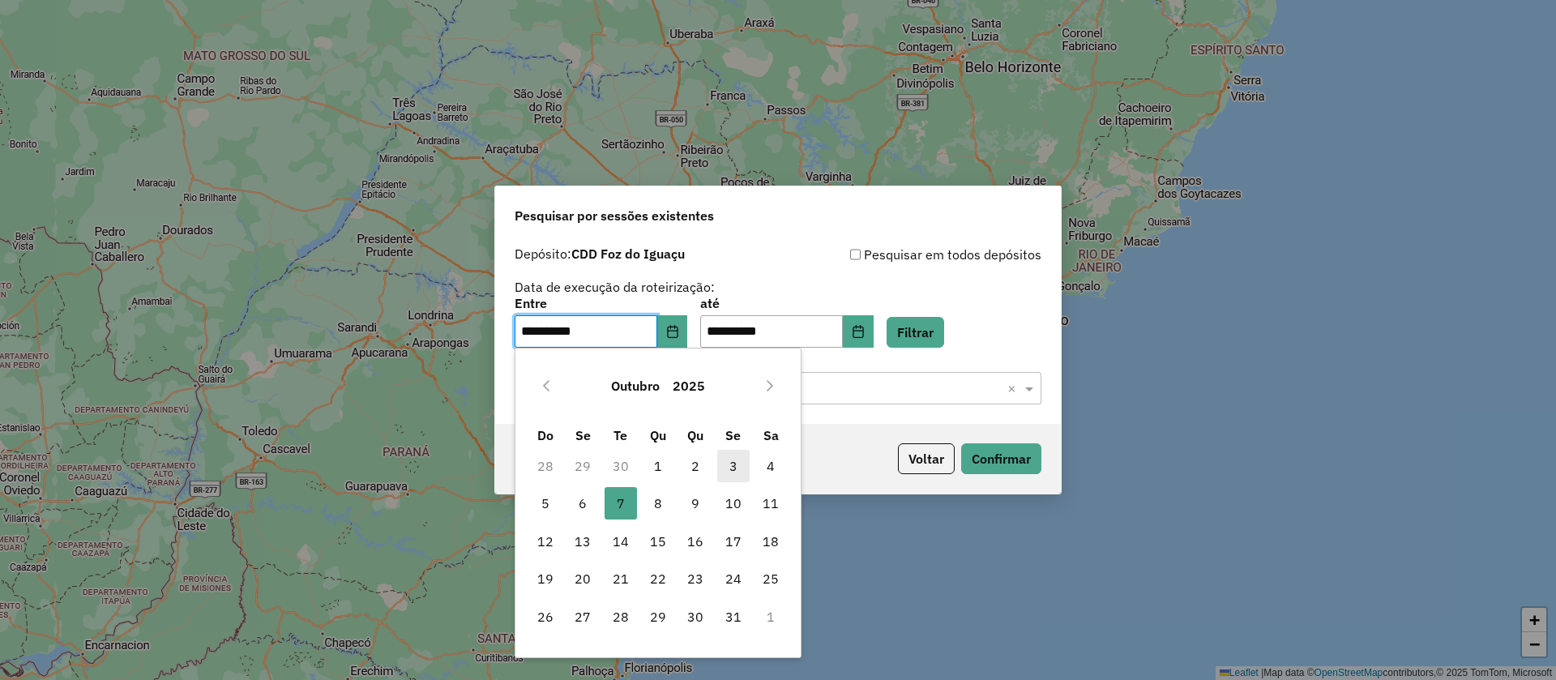
click at [745, 467] on span "3" at bounding box center [733, 466] width 32 height 32
type input "**********"
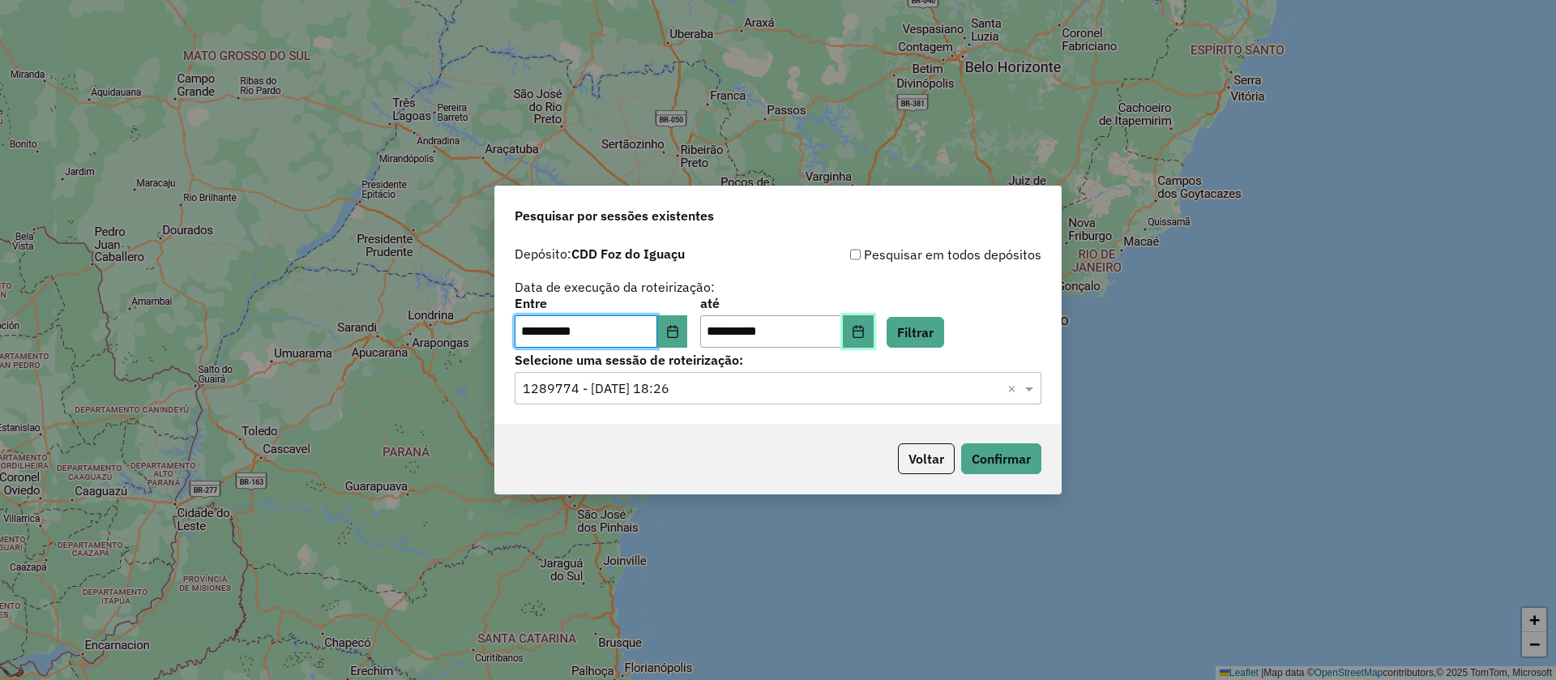
click at [873, 335] on button "Choose Date" at bounding box center [858, 331] width 31 height 32
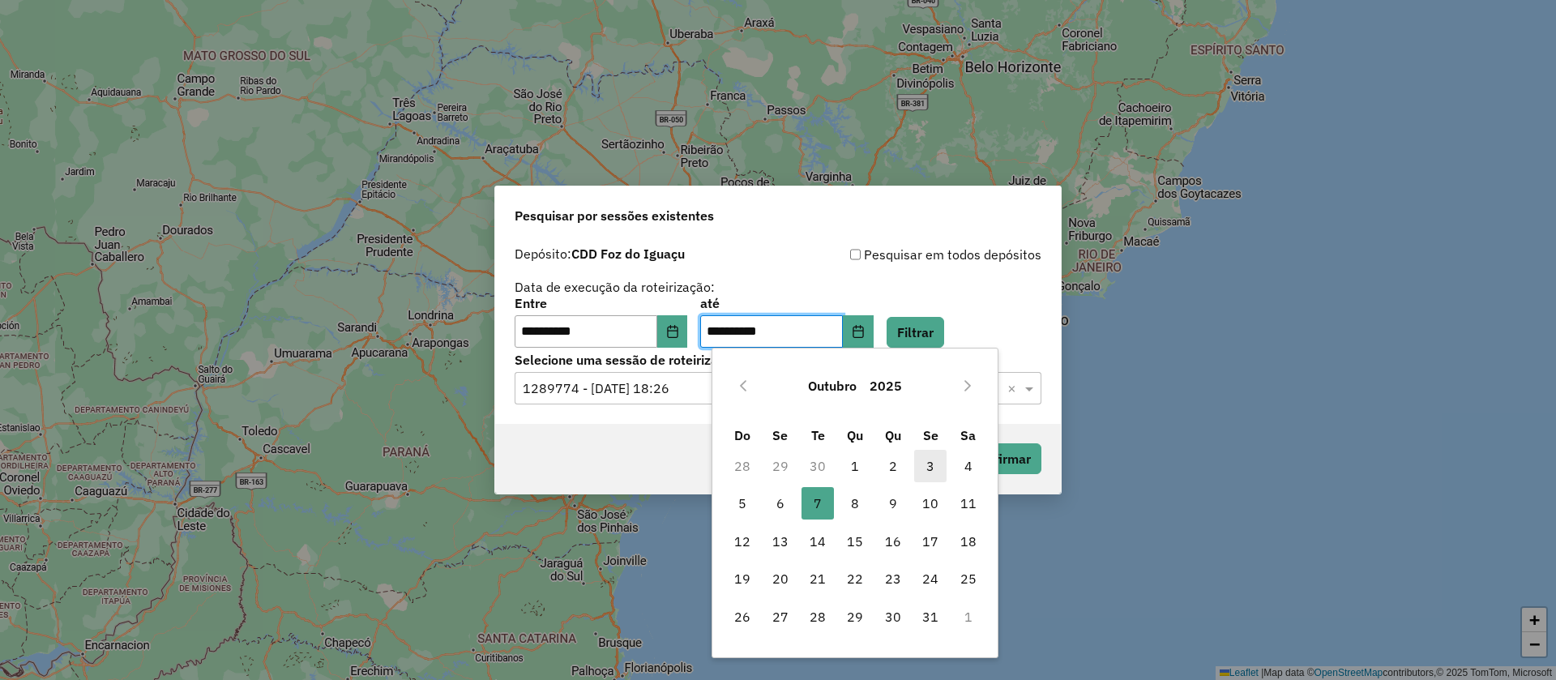
click at [934, 456] on span "3" at bounding box center [930, 466] width 32 height 32
type input "**********"
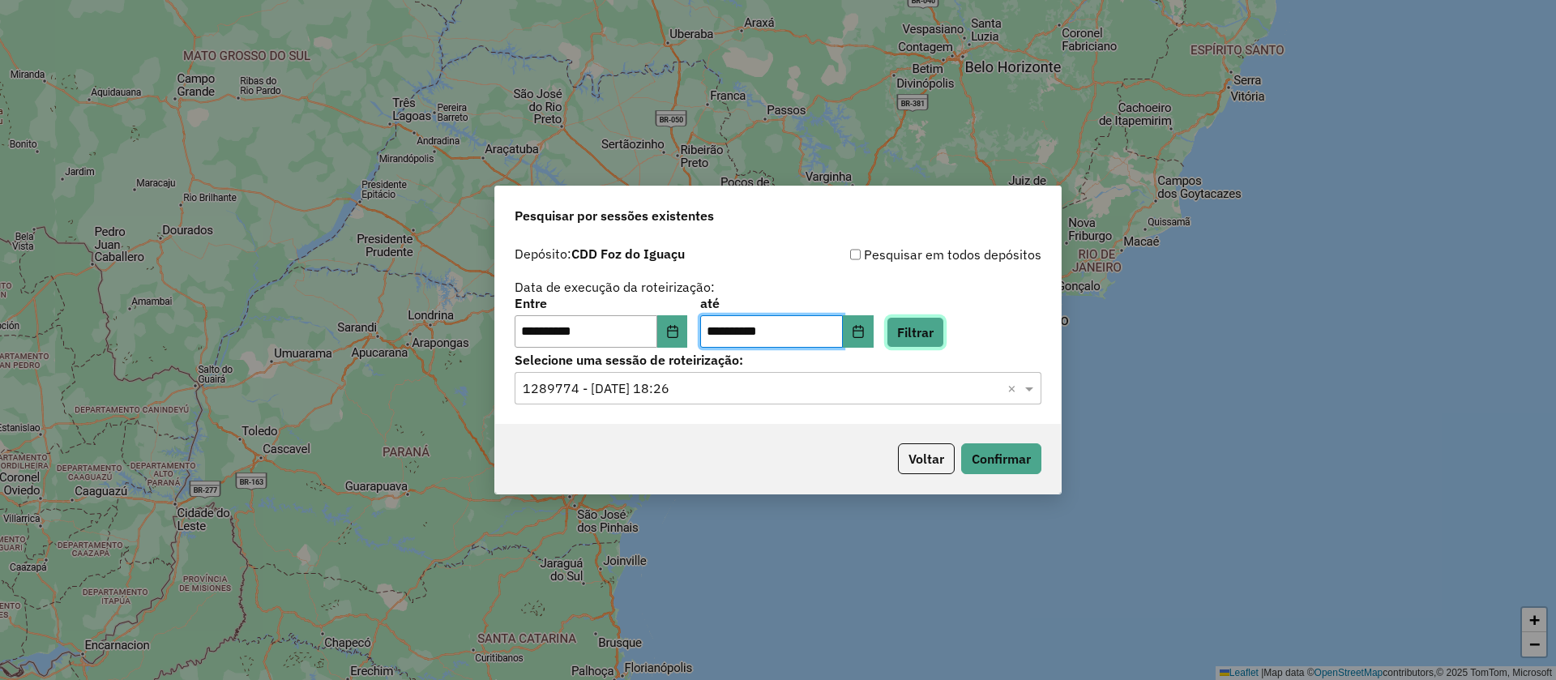
click at [919, 322] on button "Filtrar" at bounding box center [915, 332] width 58 height 31
click at [707, 383] on input "text" at bounding box center [762, 388] width 478 height 19
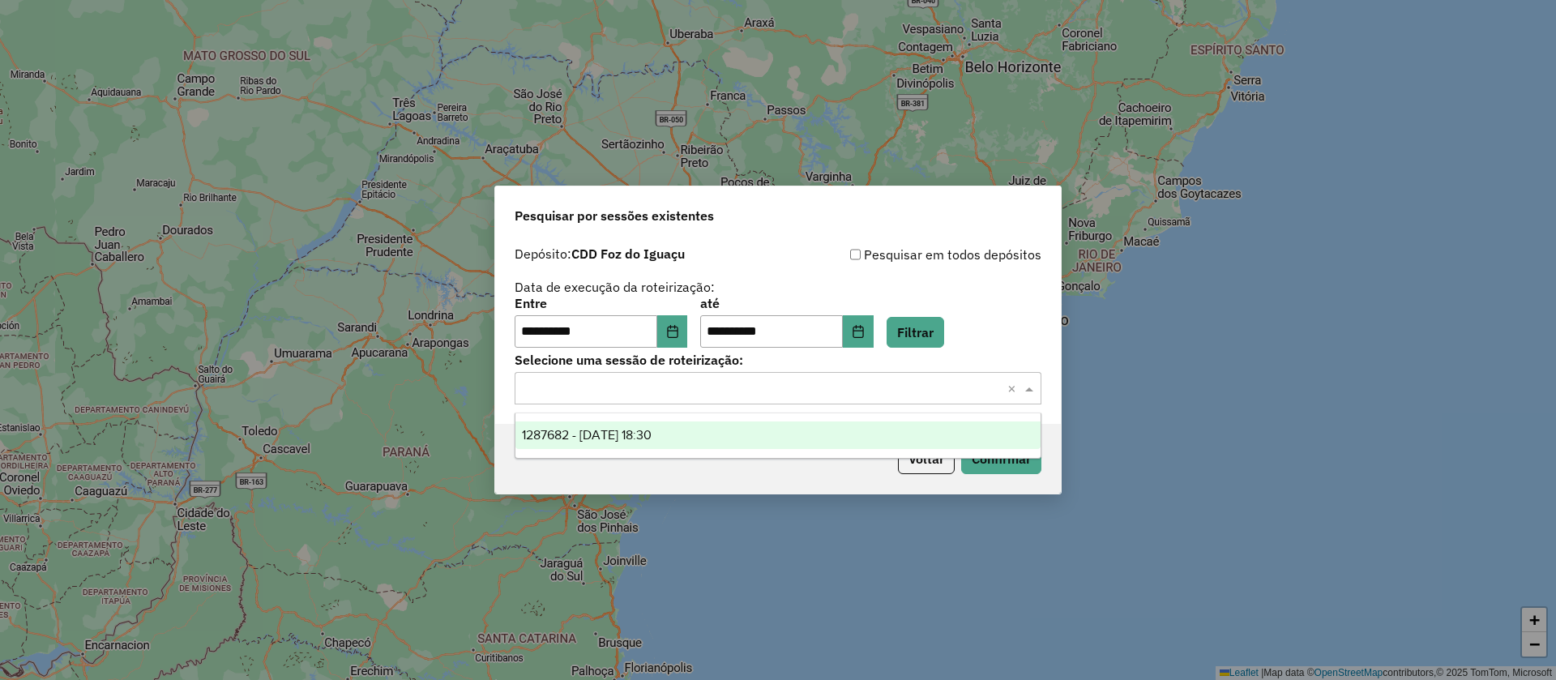
drag, startPoint x: 642, startPoint y: 429, endPoint x: 889, endPoint y: 428, distance: 247.1
click at [646, 430] on span "1287682 - 03/10/2025 18:30" at bounding box center [587, 435] width 130 height 14
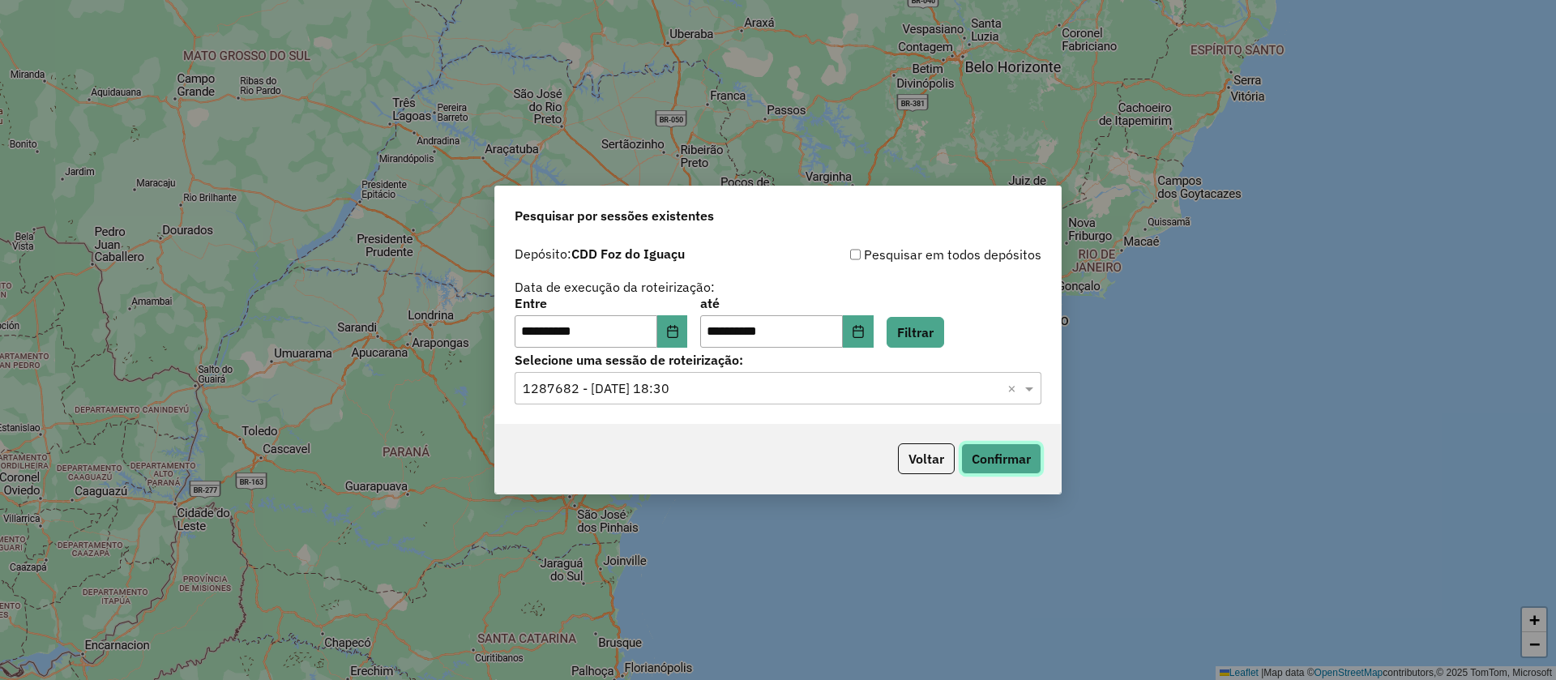
click at [990, 446] on button "Confirmar" at bounding box center [1001, 458] width 80 height 31
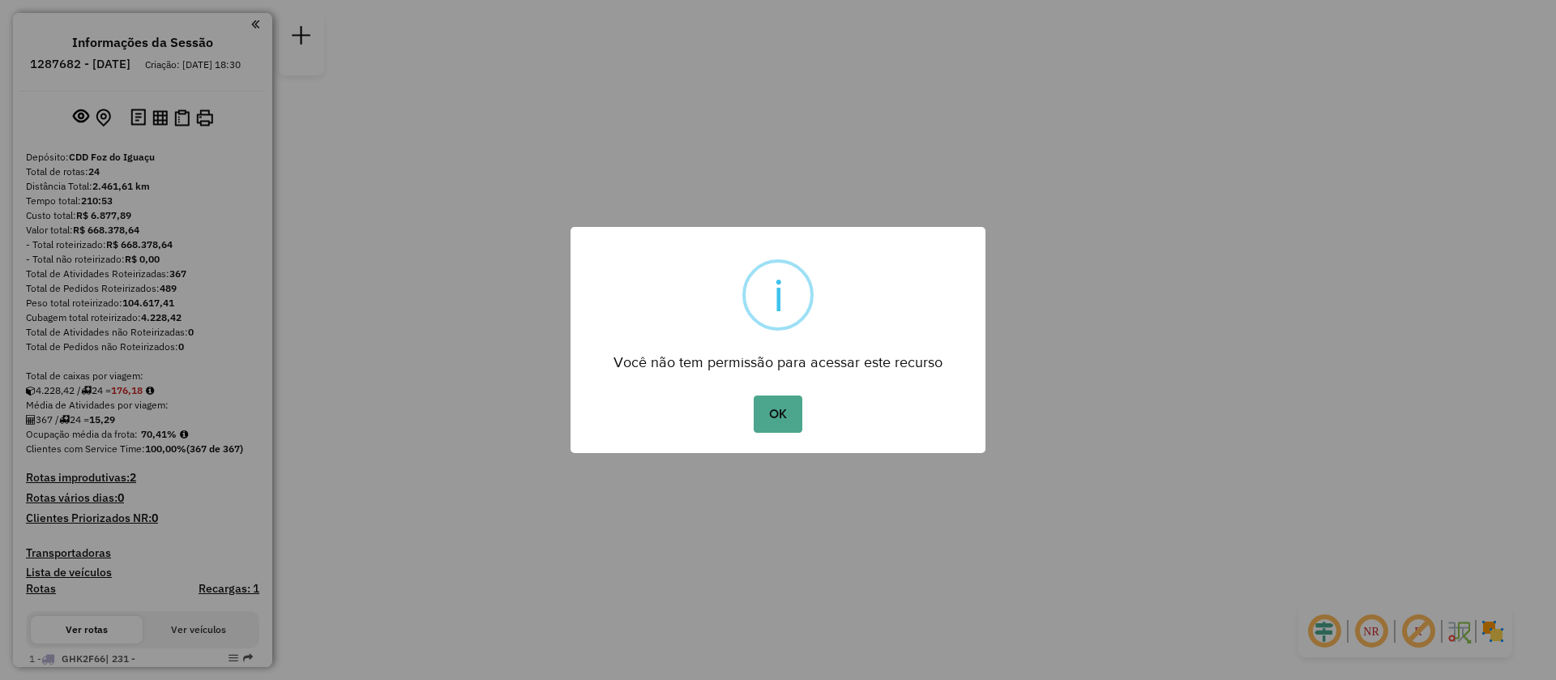
drag, startPoint x: 776, startPoint y: 397, endPoint x: 772, endPoint y: 406, distance: 9.8
click at [775, 403] on button "OK" at bounding box center [777, 413] width 48 height 37
